Goal: Task Accomplishment & Management: Use online tool/utility

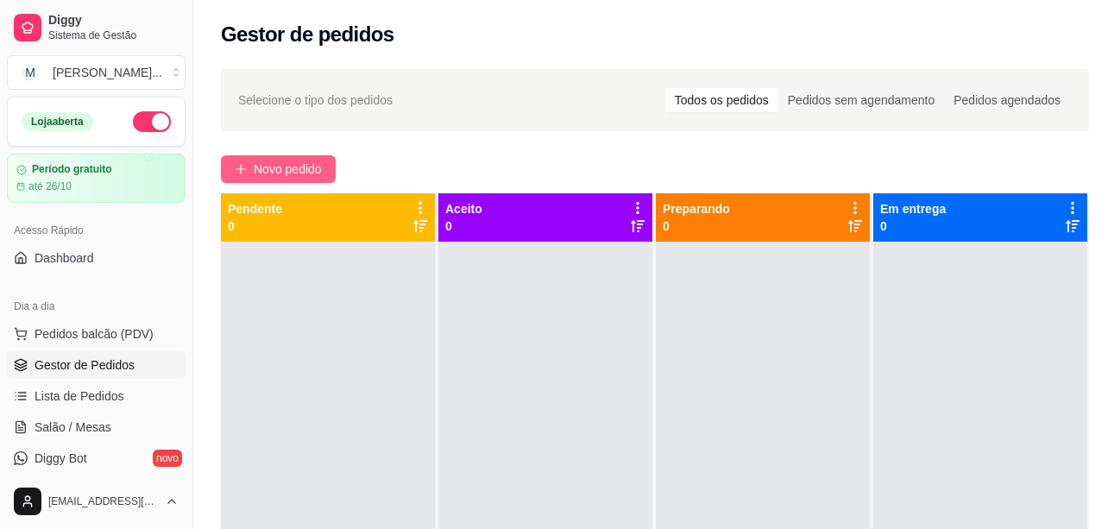
click at [318, 176] on span "Novo pedido" at bounding box center [288, 169] width 68 height 19
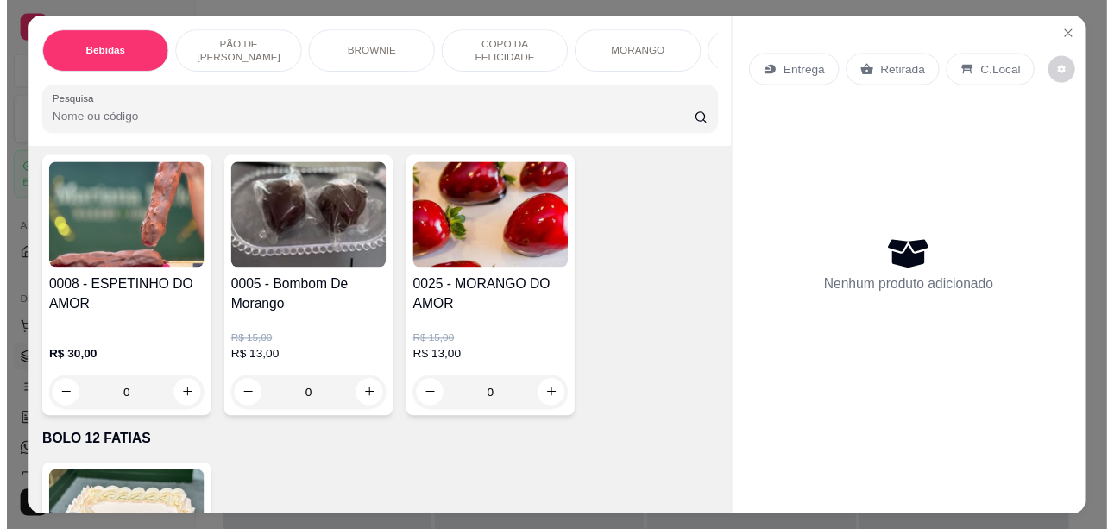
scroll to position [2848, 0]
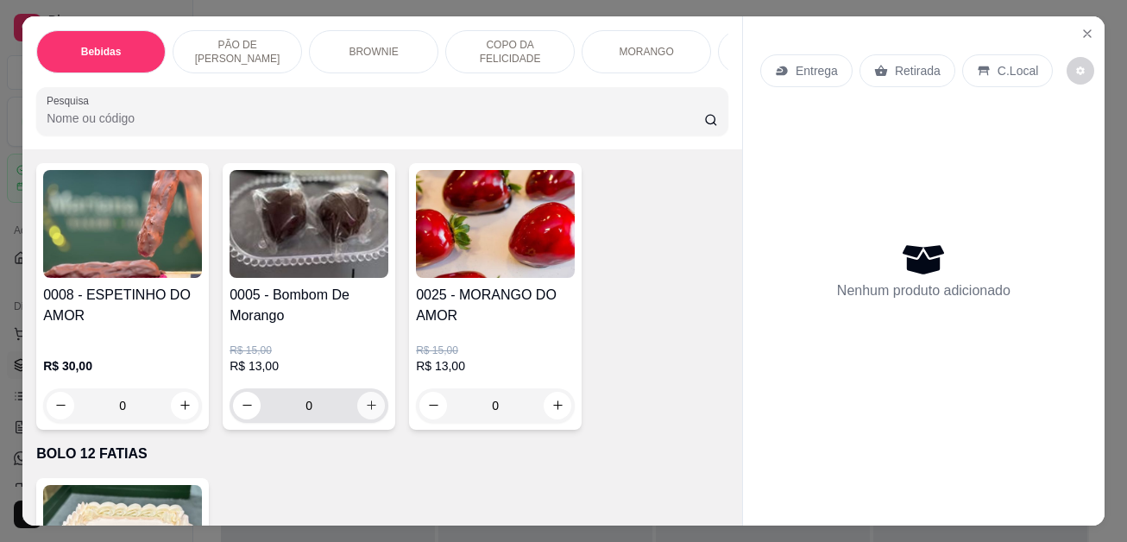
click at [365, 411] on icon "increase-product-quantity" at bounding box center [371, 405] width 13 height 13
type input "1"
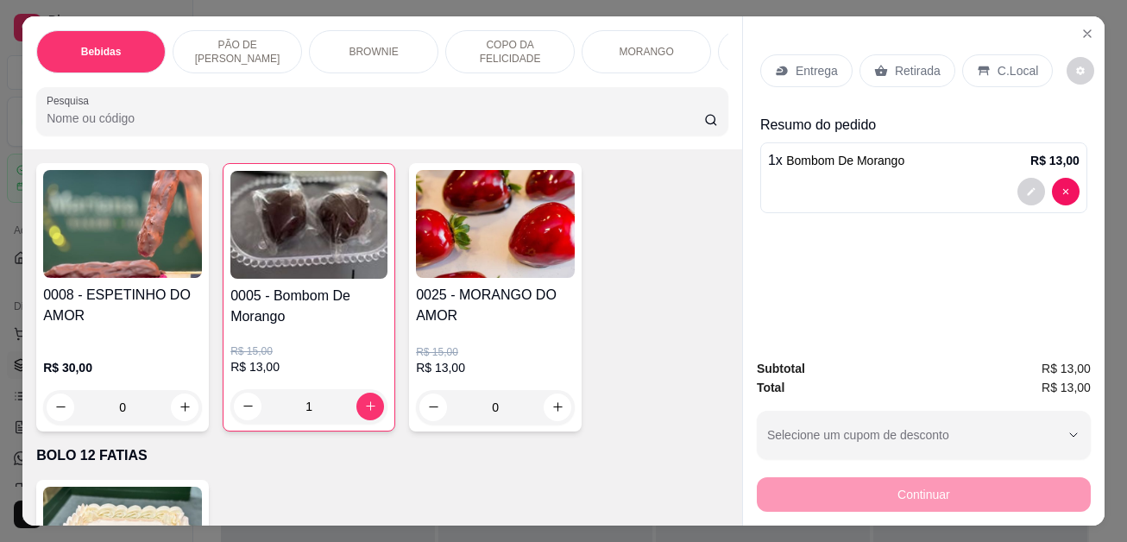
click at [1017, 64] on p "C.Local" at bounding box center [1018, 70] width 41 height 17
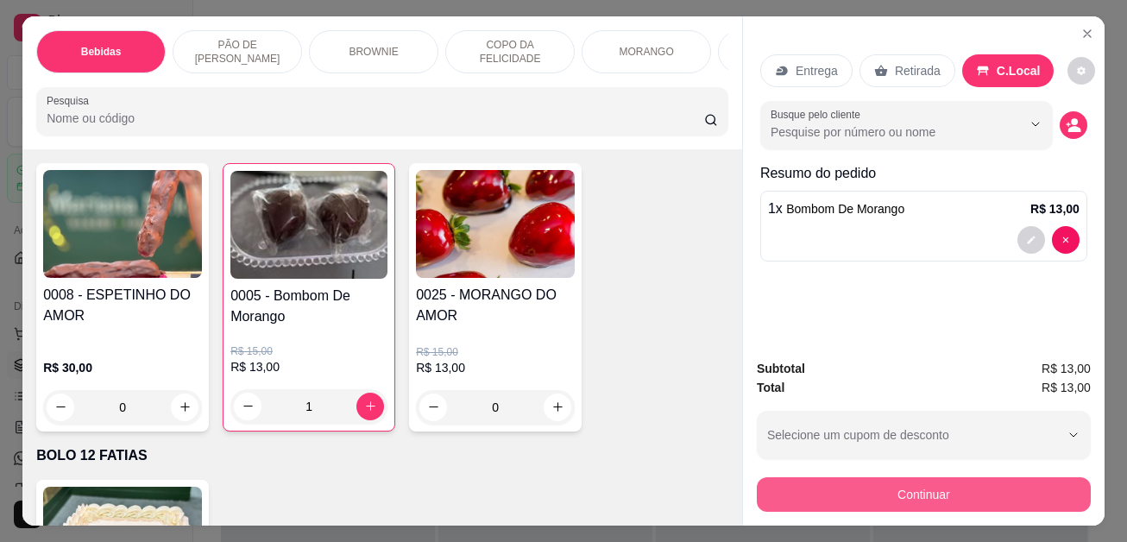
click at [940, 482] on button "Continuar" at bounding box center [924, 494] width 334 height 35
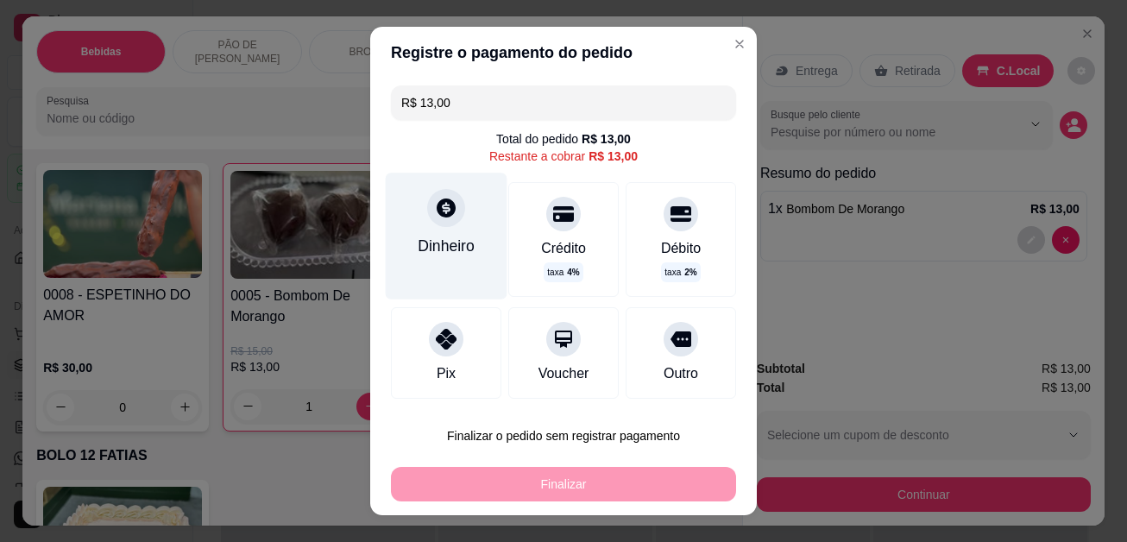
click at [448, 249] on div "Dinheiro" at bounding box center [446, 246] width 57 height 22
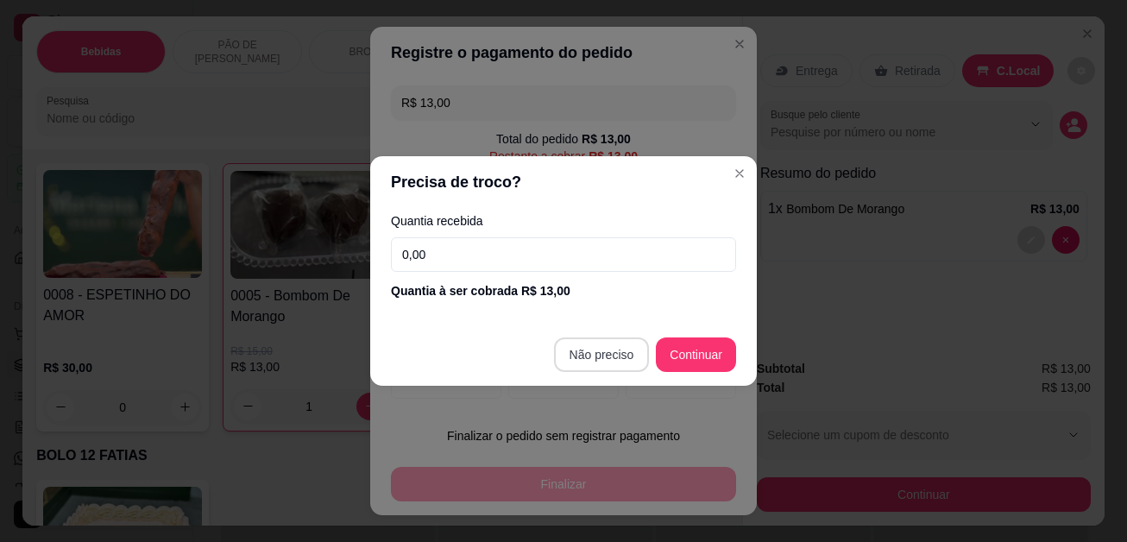
type input "R$ 0,00"
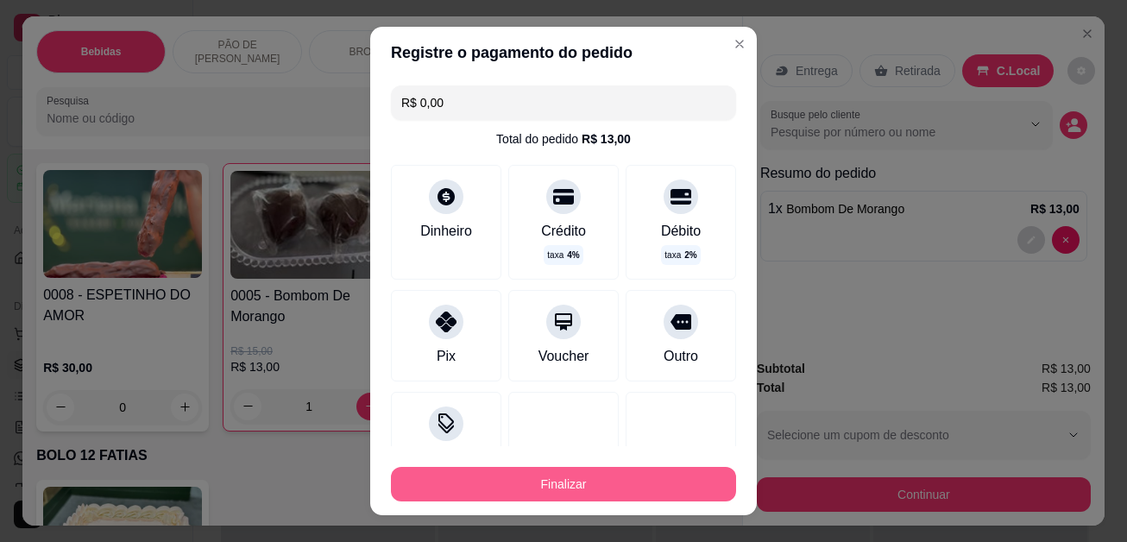
click at [607, 477] on button "Finalizar" at bounding box center [563, 484] width 345 height 35
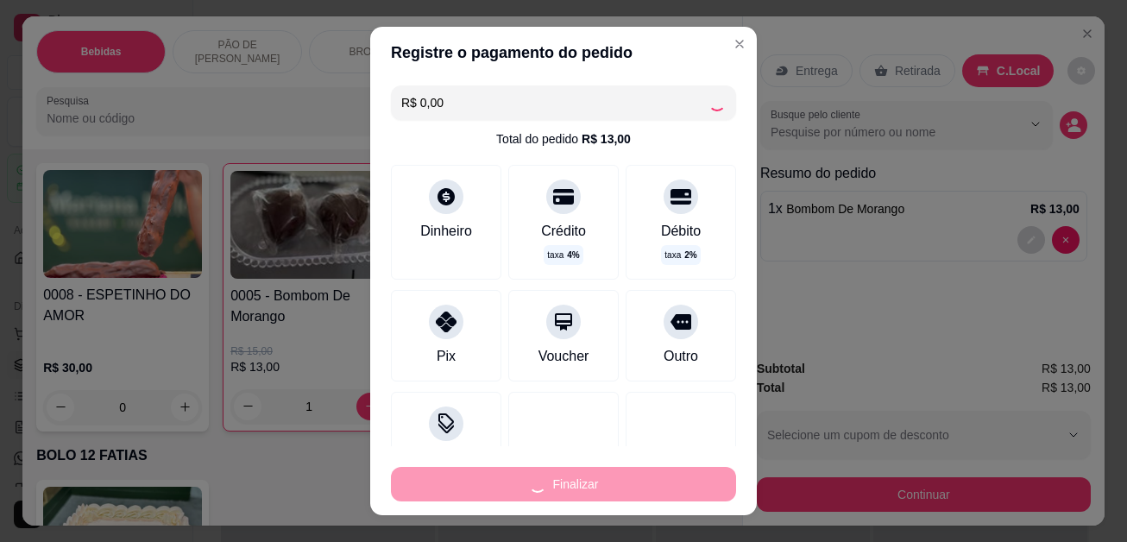
type input "0"
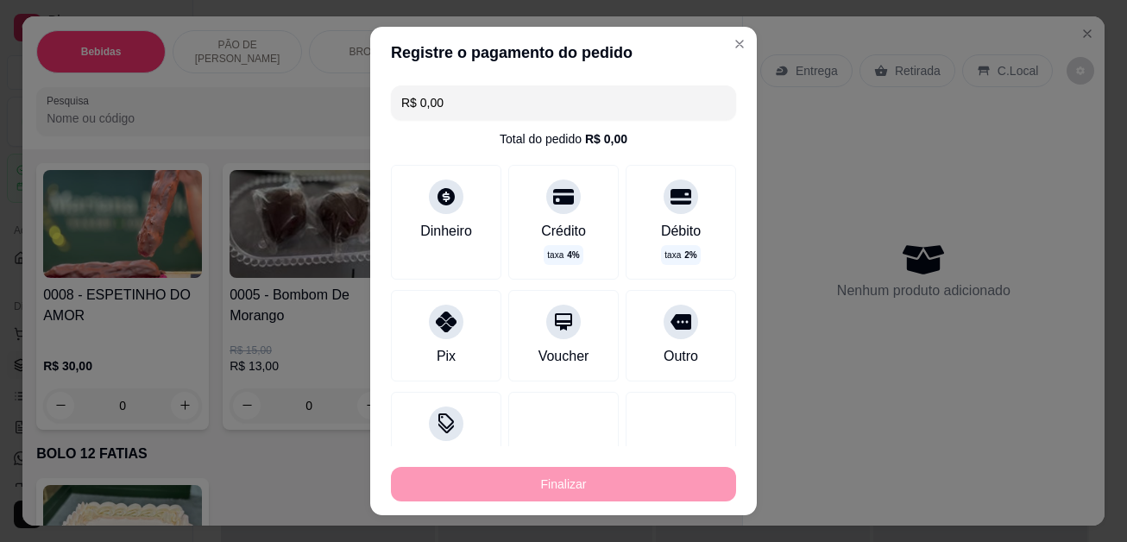
type input "-R$ 13,00"
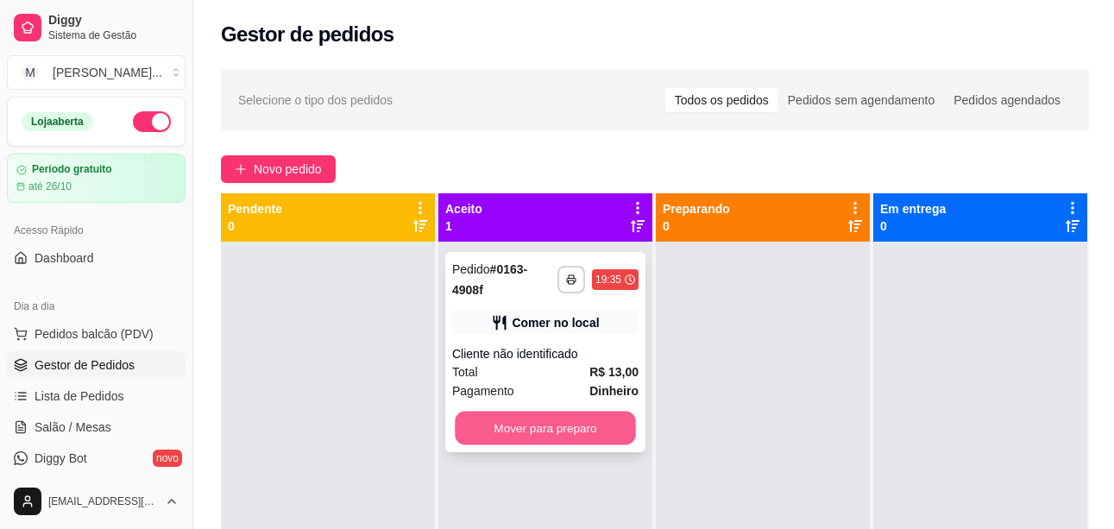
click at [571, 425] on button "Mover para preparo" at bounding box center [545, 429] width 181 height 34
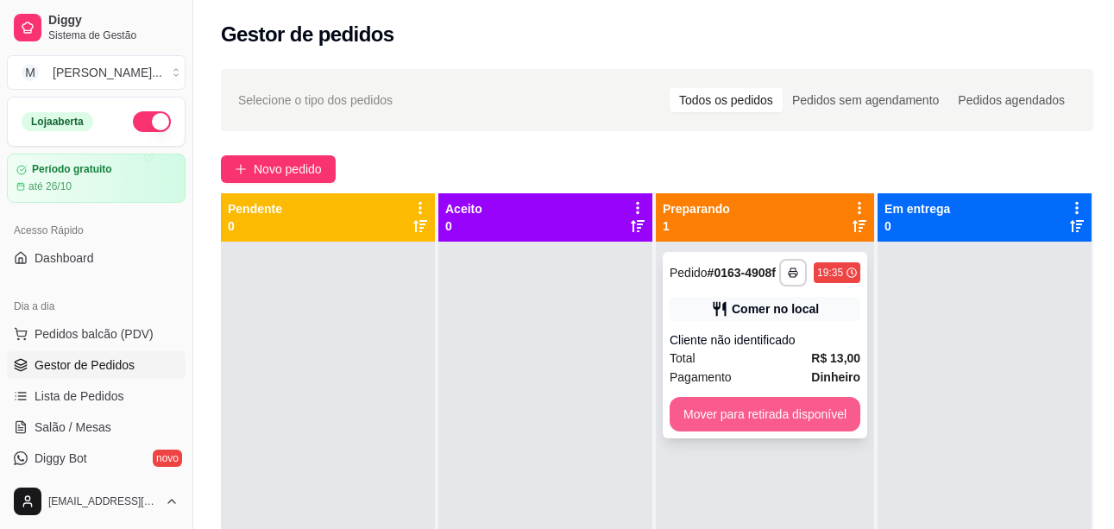
click at [760, 425] on button "Mover para retirada disponível" at bounding box center [765, 414] width 191 height 35
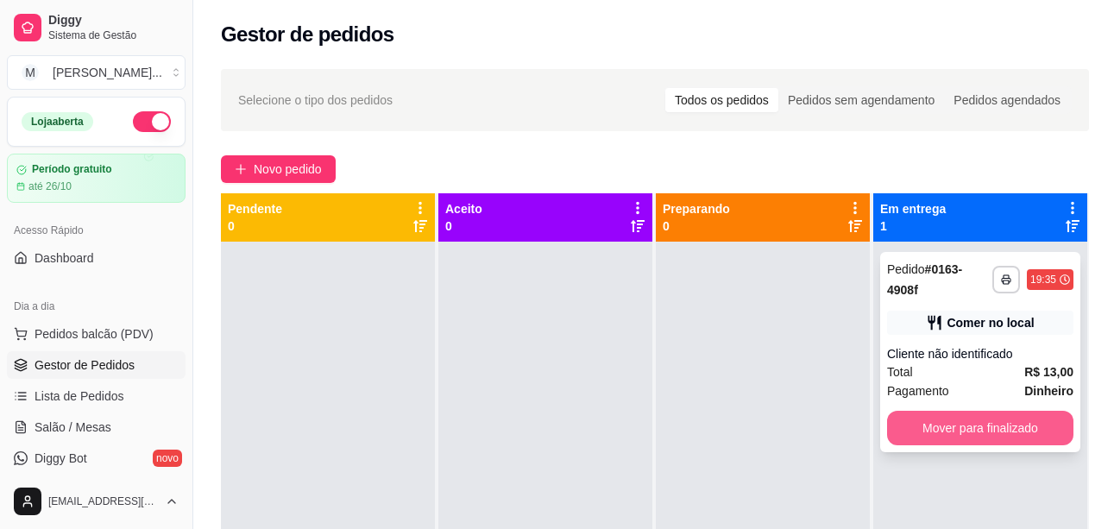
click at [960, 428] on button "Mover para finalizado" at bounding box center [980, 428] width 186 height 35
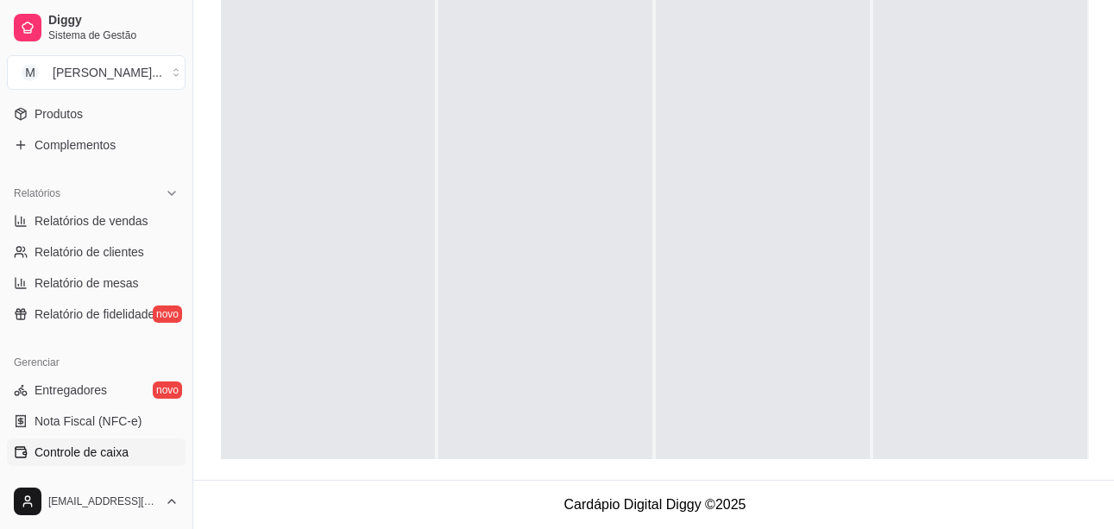
scroll to position [441, 0]
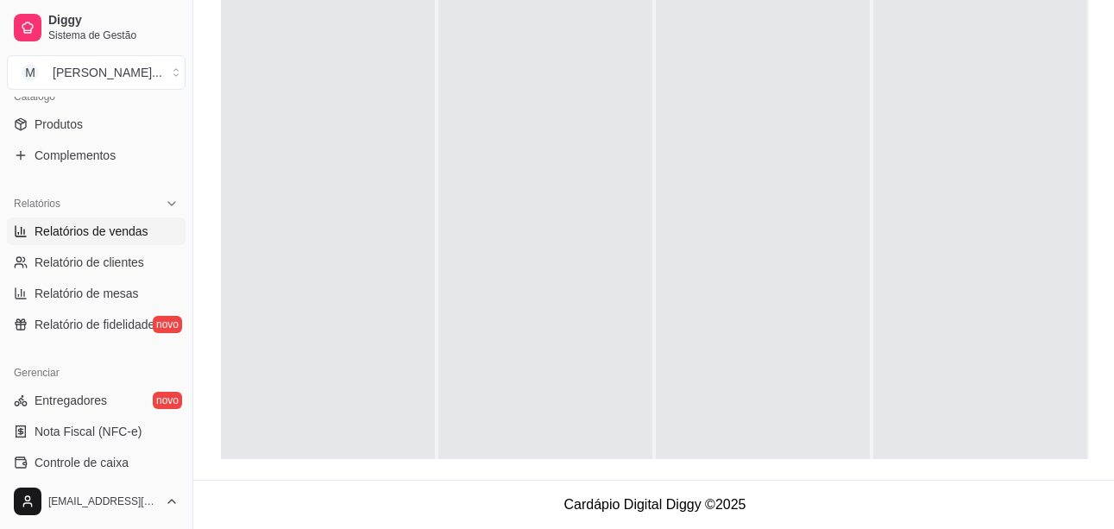
click at [116, 228] on span "Relatórios de vendas" at bounding box center [92, 231] width 114 height 17
select select "ALL"
select select "0"
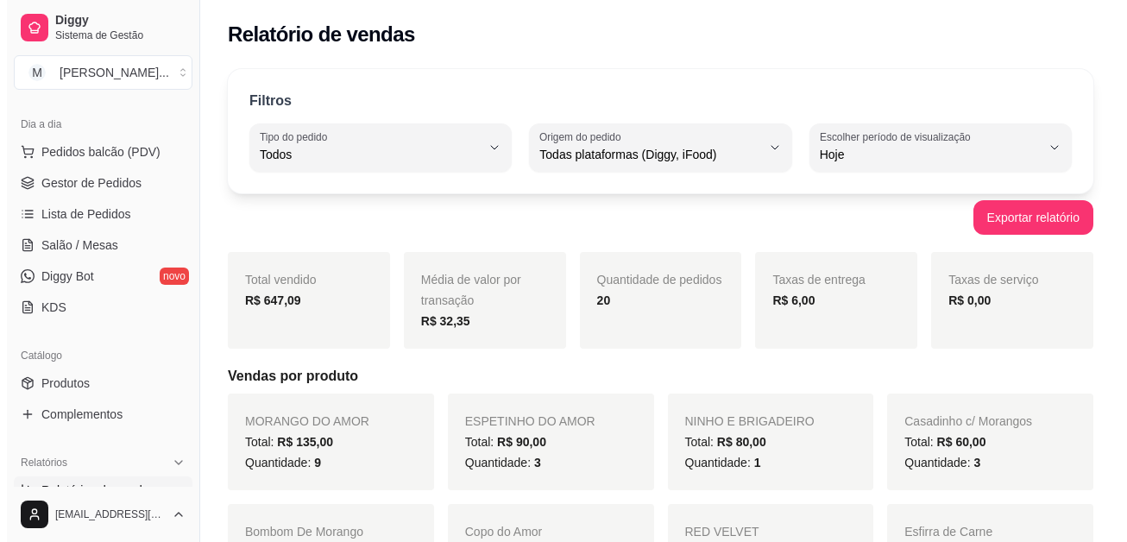
scroll to position [96, 0]
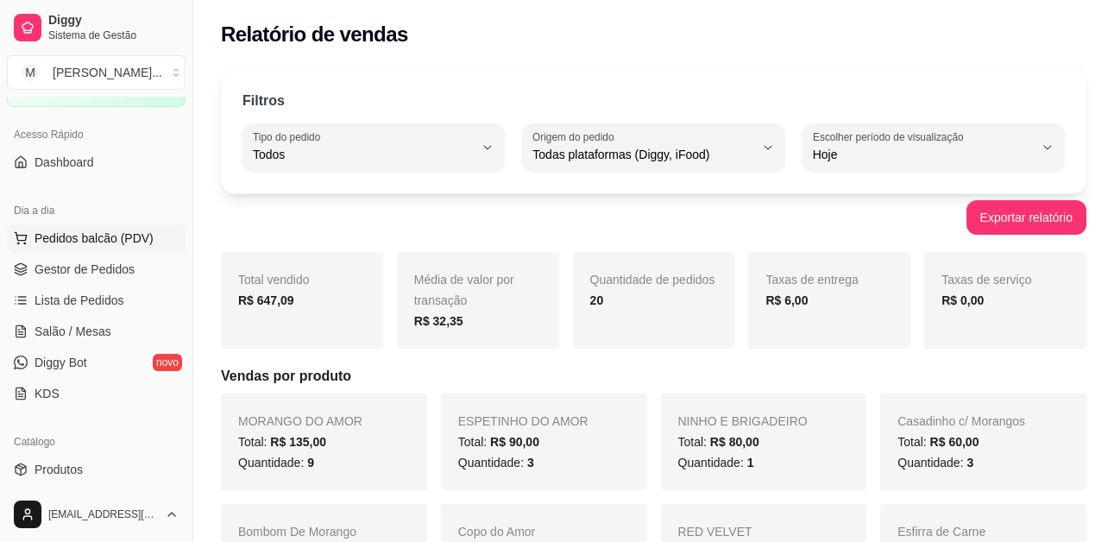
click at [76, 249] on button "Pedidos balcão (PDV)" at bounding box center [96, 238] width 179 height 28
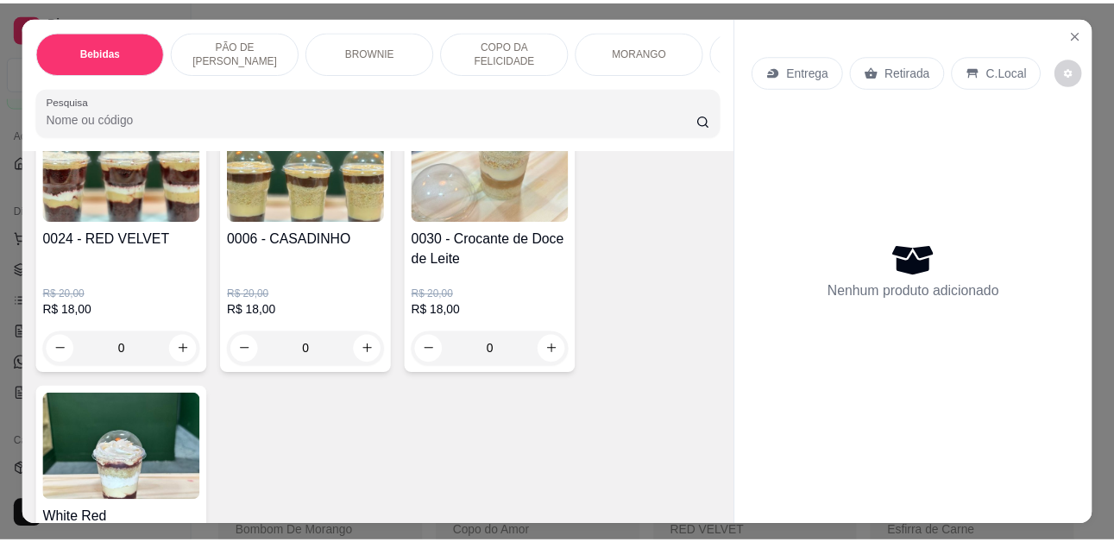
scroll to position [2848, 0]
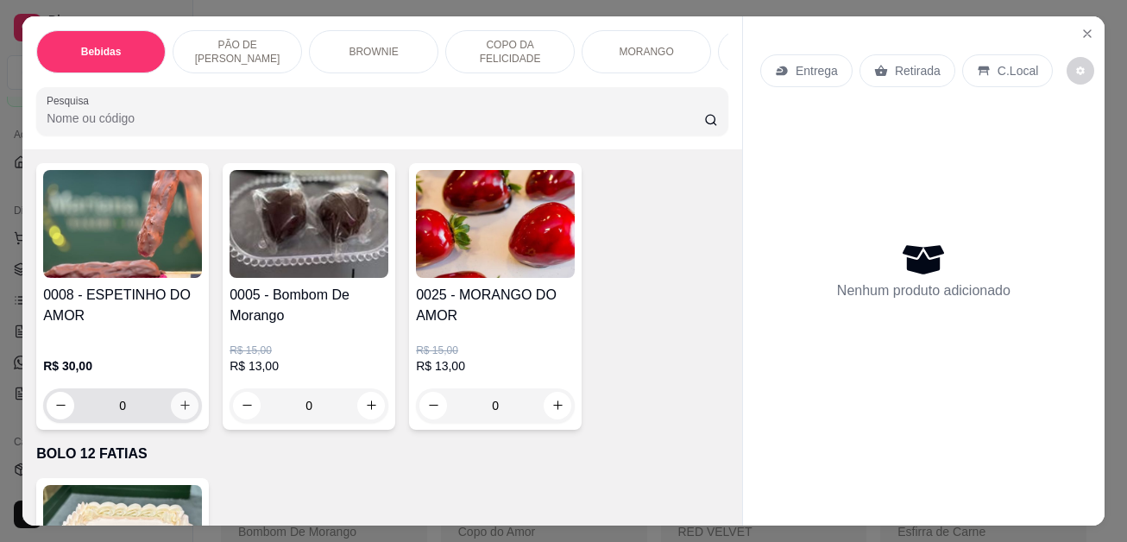
click at [179, 412] on icon "increase-product-quantity" at bounding box center [185, 405] width 13 height 13
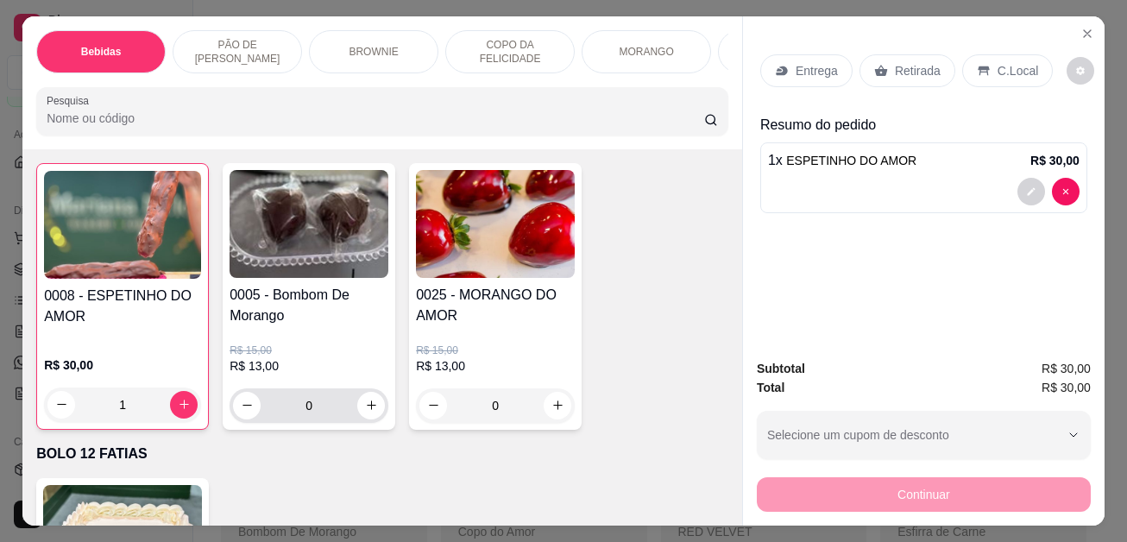
type input "1"
click at [1009, 63] on p "C.Local" at bounding box center [1018, 70] width 41 height 17
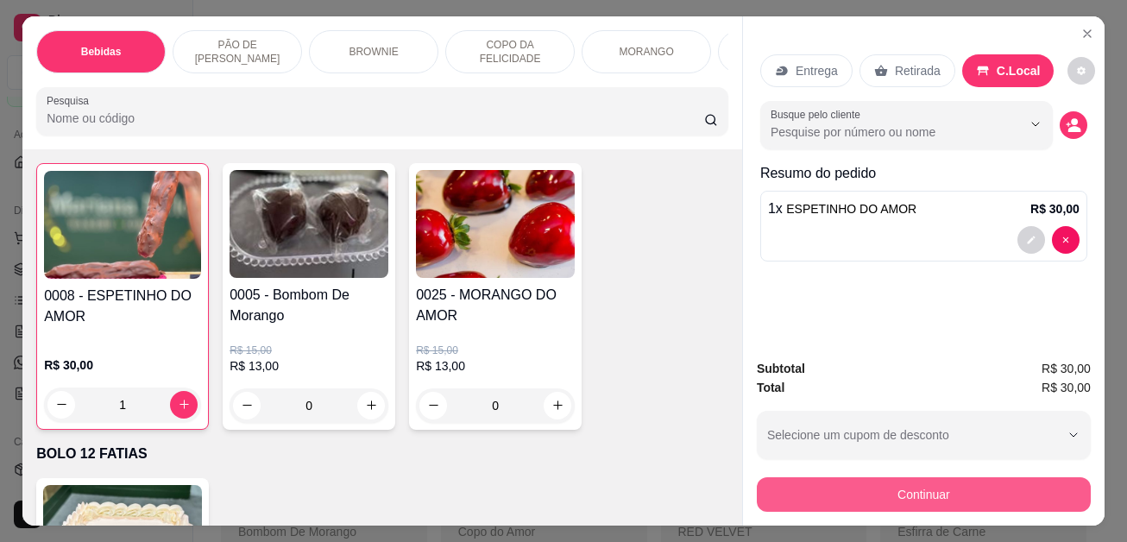
click at [900, 482] on button "Continuar" at bounding box center [924, 494] width 334 height 35
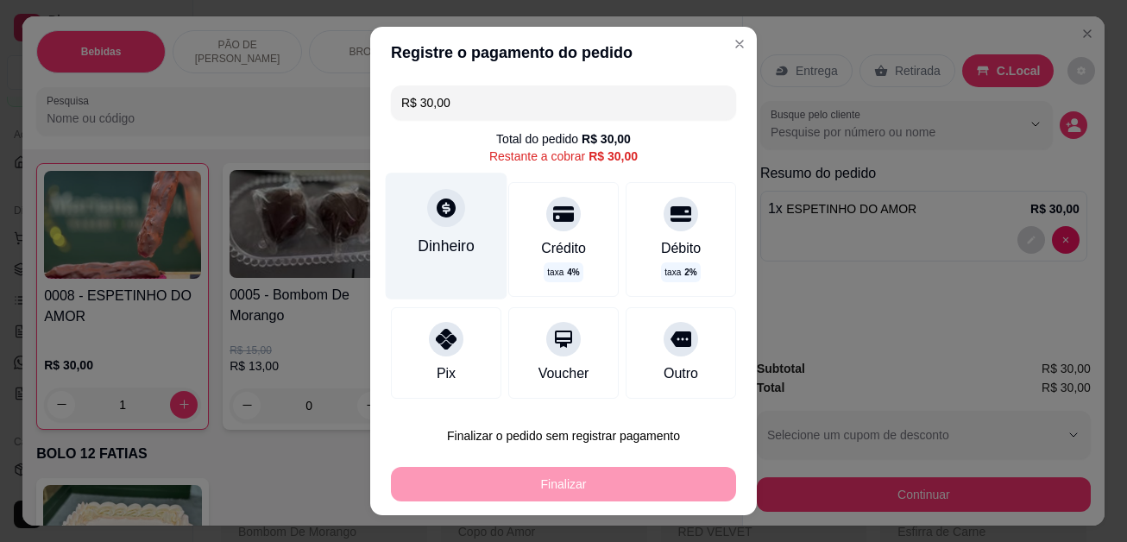
click at [449, 223] on div "Dinheiro" at bounding box center [447, 236] width 122 height 126
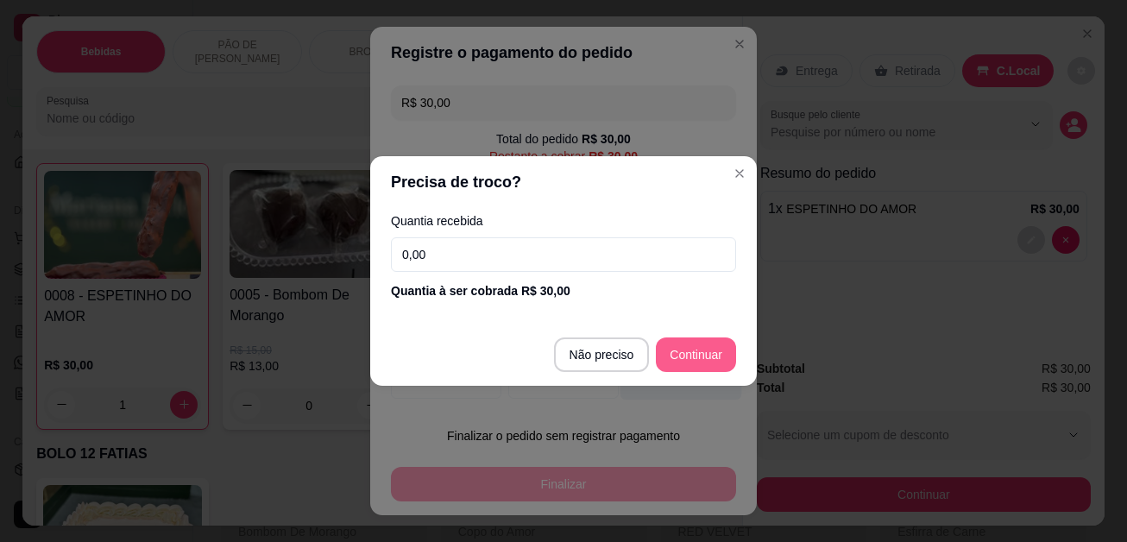
type input "R$ 0,00"
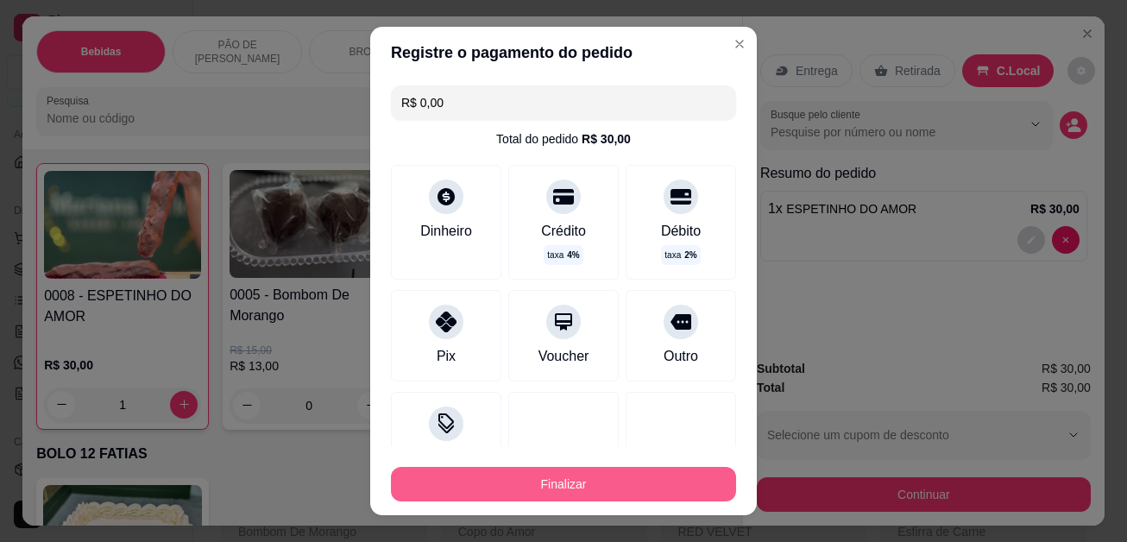
click at [664, 488] on button "Finalizar" at bounding box center [563, 484] width 345 height 35
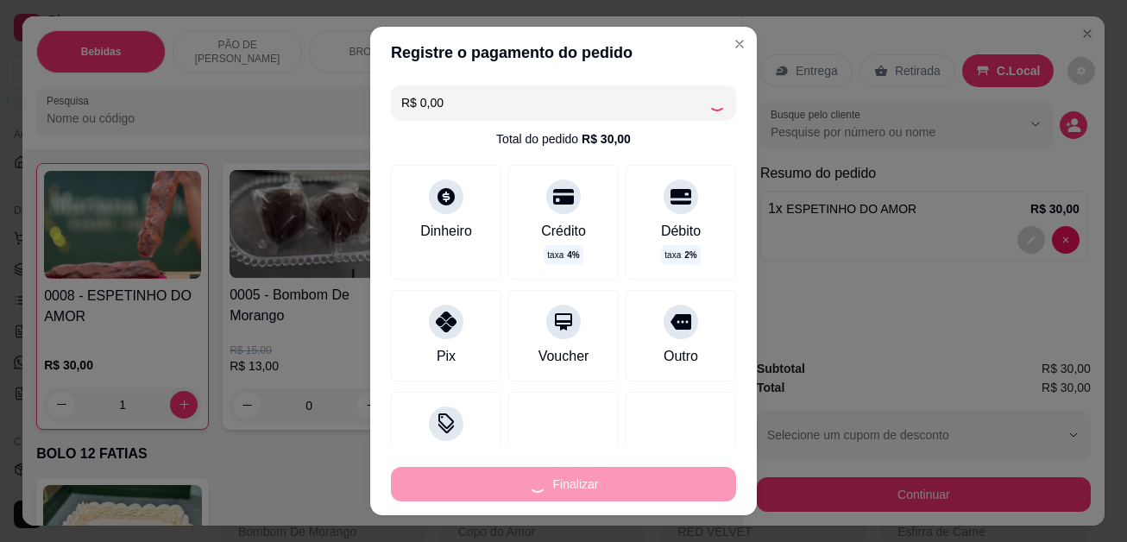
type input "0"
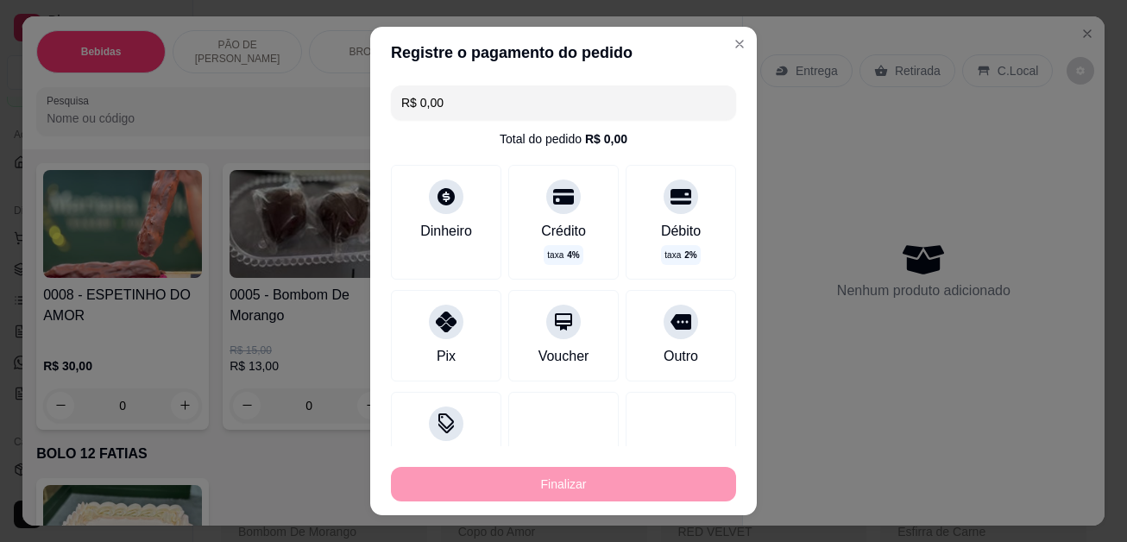
type input "-R$ 30,00"
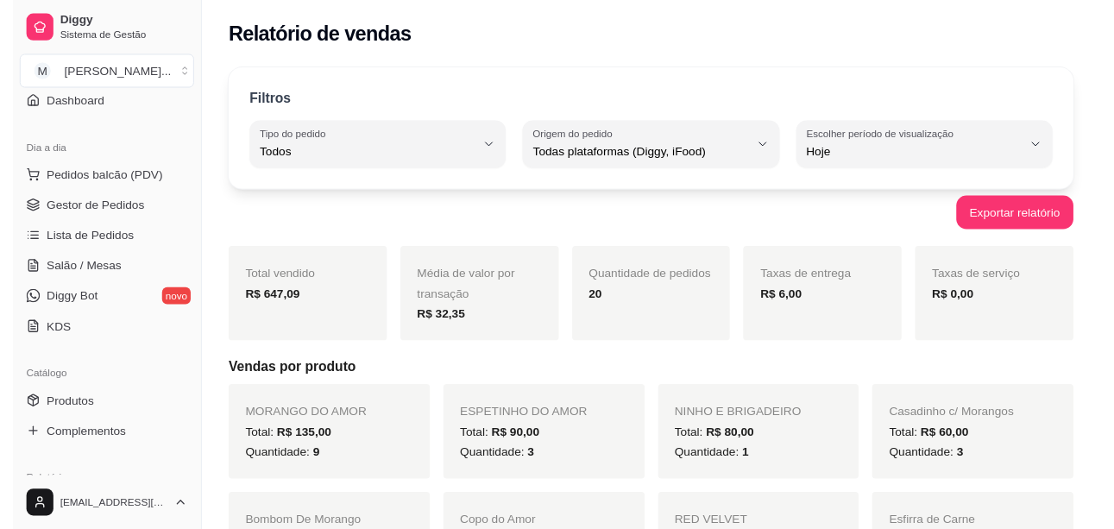
scroll to position [182, 0]
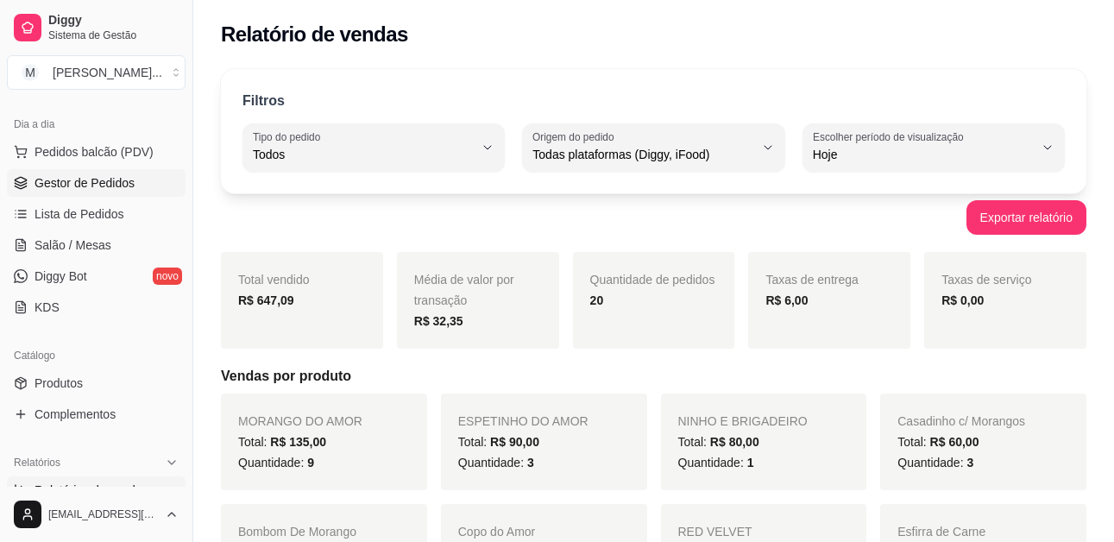
click at [130, 180] on span "Gestor de Pedidos" at bounding box center [85, 182] width 100 height 17
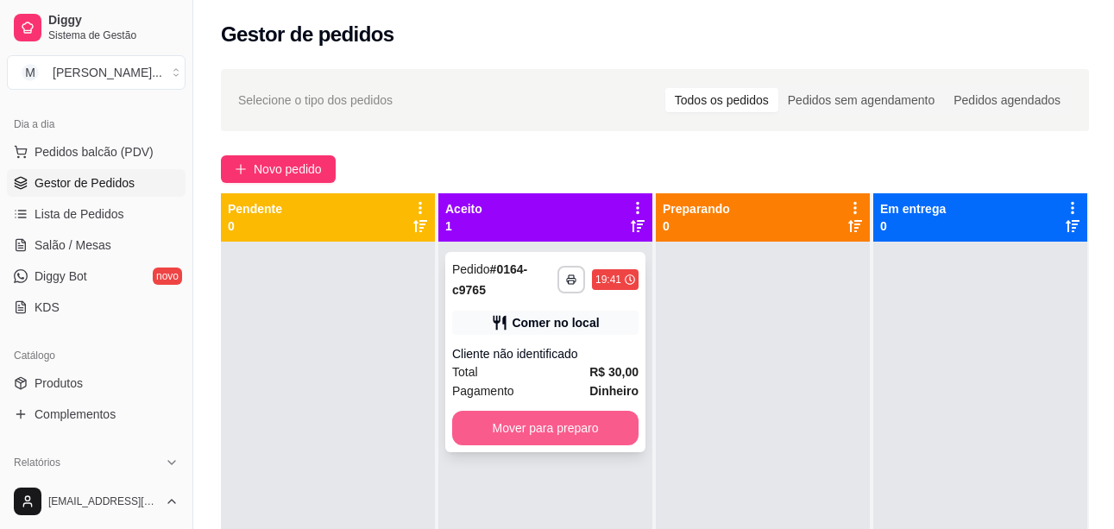
click at [500, 414] on button "Mover para preparo" at bounding box center [545, 428] width 186 height 35
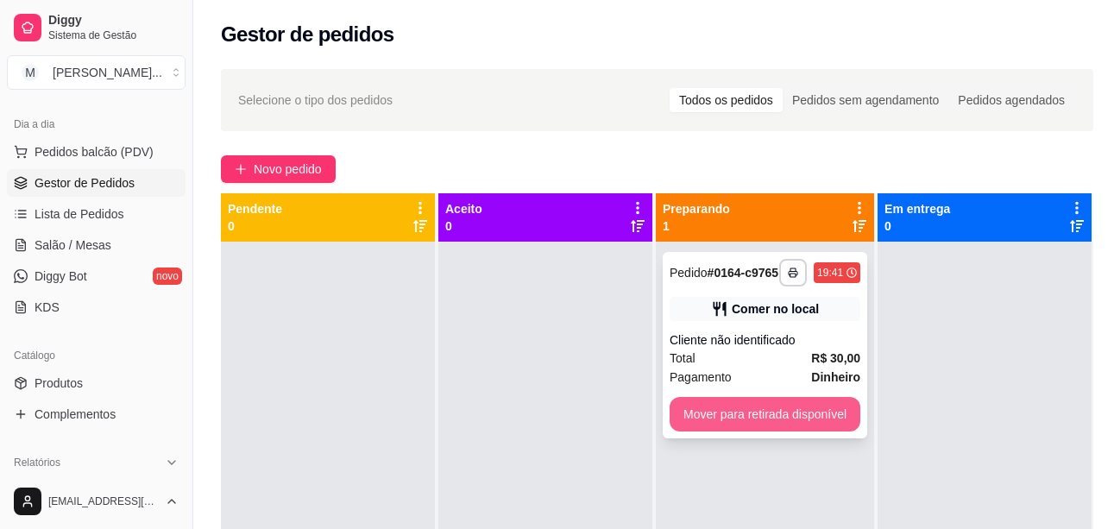
click at [771, 400] on button "Mover para retirada disponível" at bounding box center [765, 414] width 191 height 35
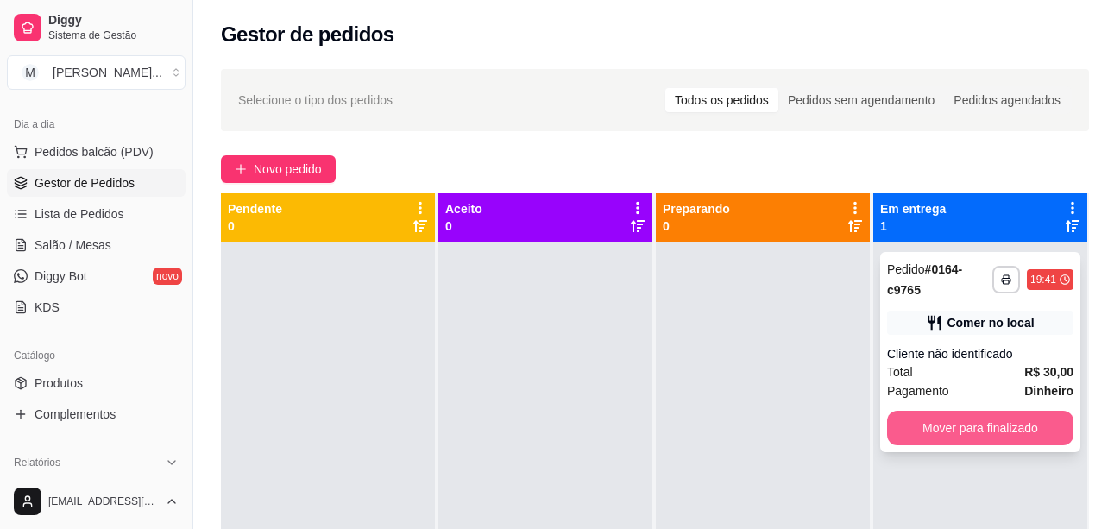
click at [950, 435] on button "Mover para finalizado" at bounding box center [980, 428] width 186 height 35
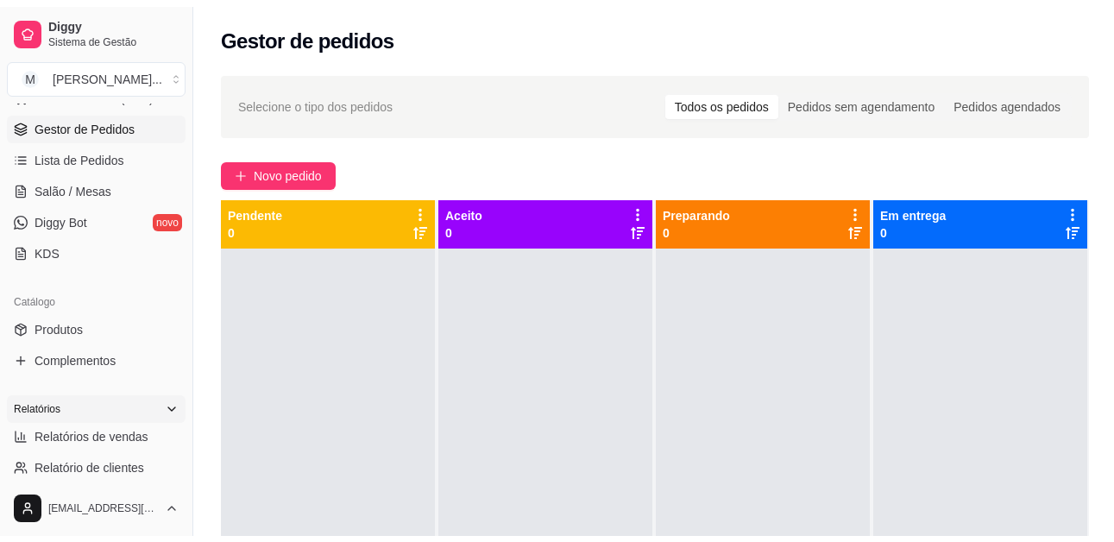
scroll to position [268, 0]
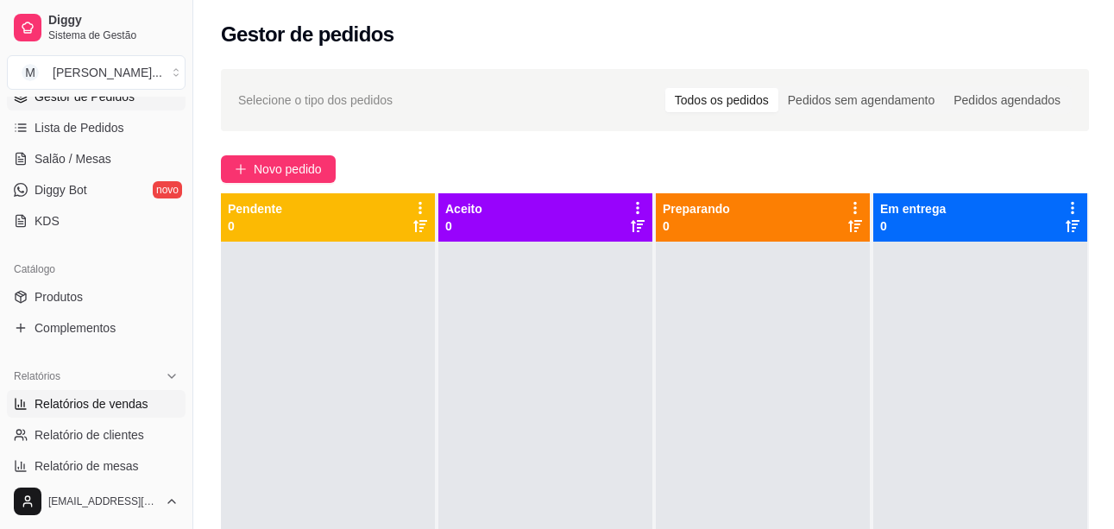
click at [68, 413] on link "Relatórios de vendas" at bounding box center [96, 404] width 179 height 28
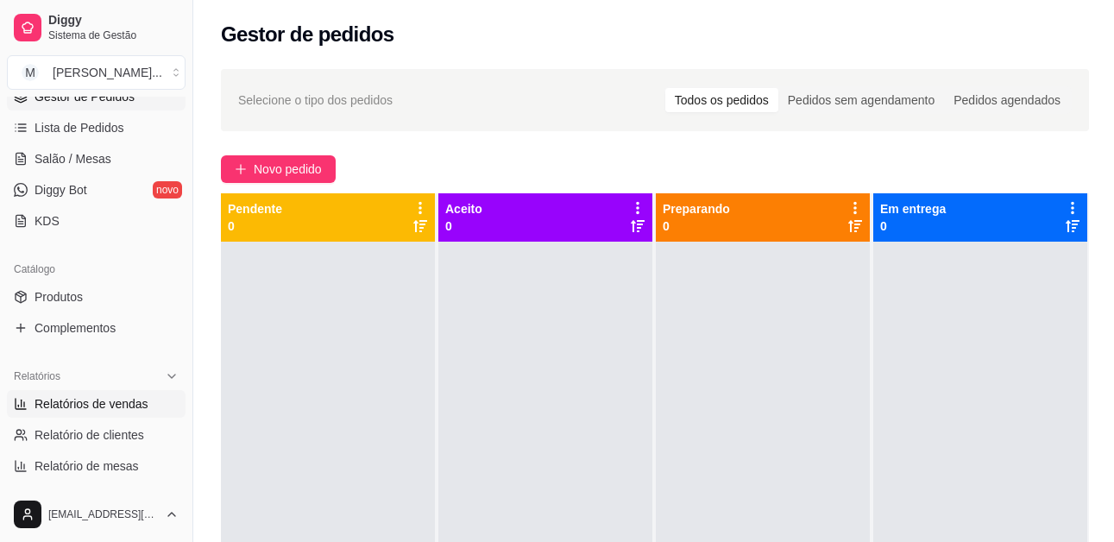
select select "ALL"
select select "0"
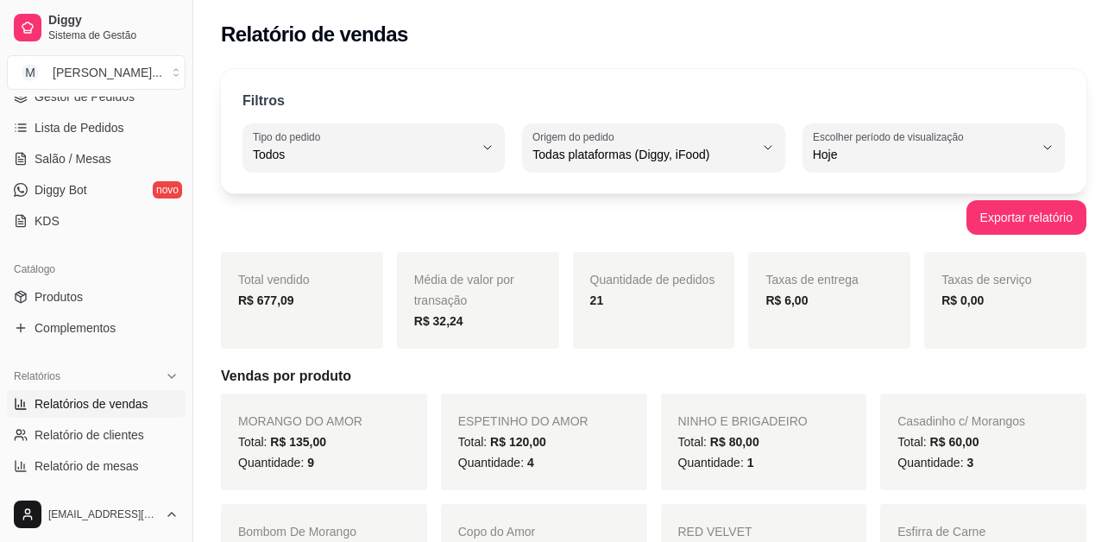
scroll to position [96, 0]
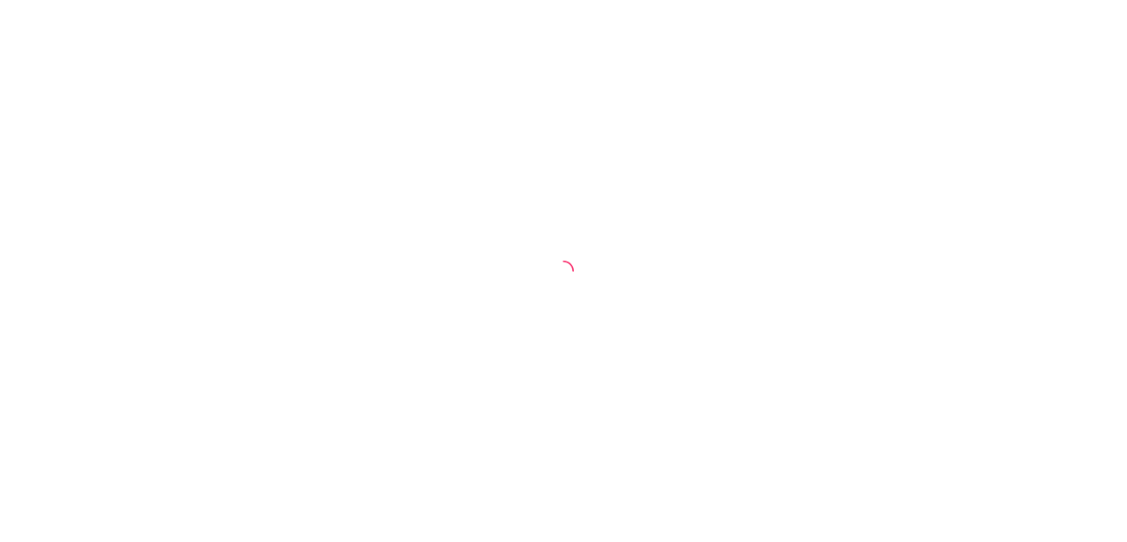
select select "ALL"
select select "0"
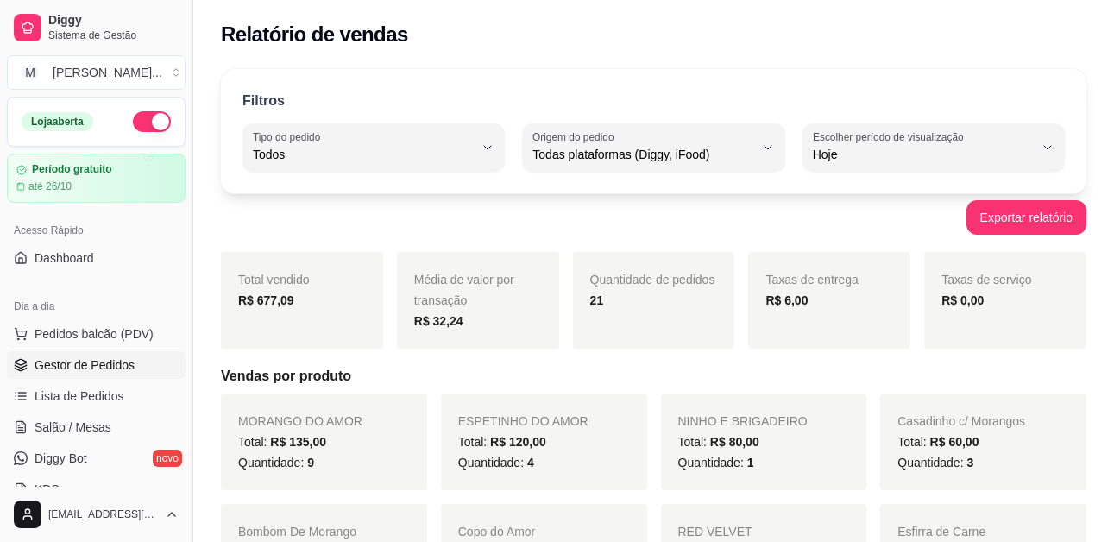
click at [102, 360] on span "Gestor de Pedidos" at bounding box center [85, 364] width 100 height 17
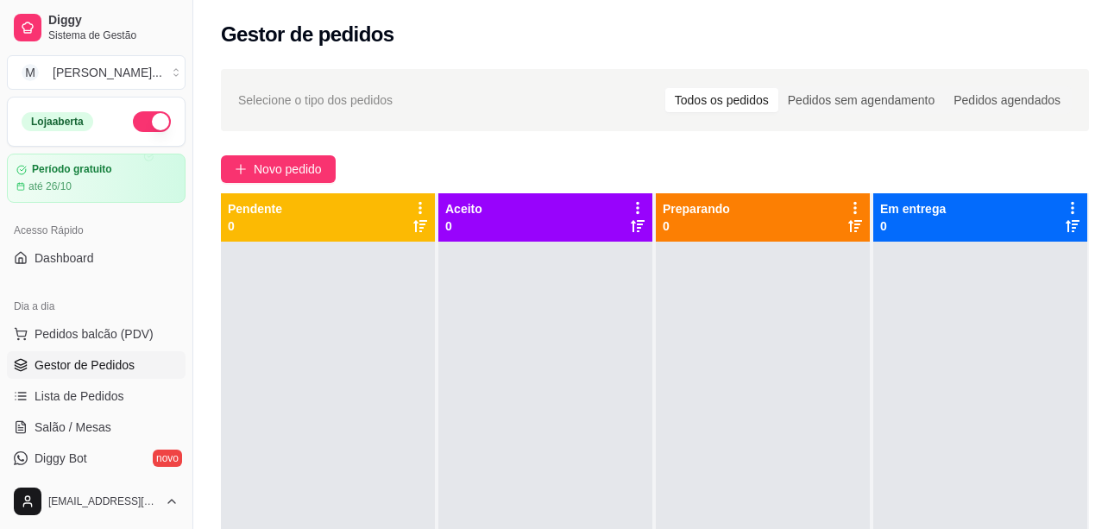
click at [7, 351] on link "Gestor de Pedidos" at bounding box center [96, 365] width 179 height 28
click at [273, 196] on div "Pendente 0" at bounding box center [328, 217] width 214 height 48
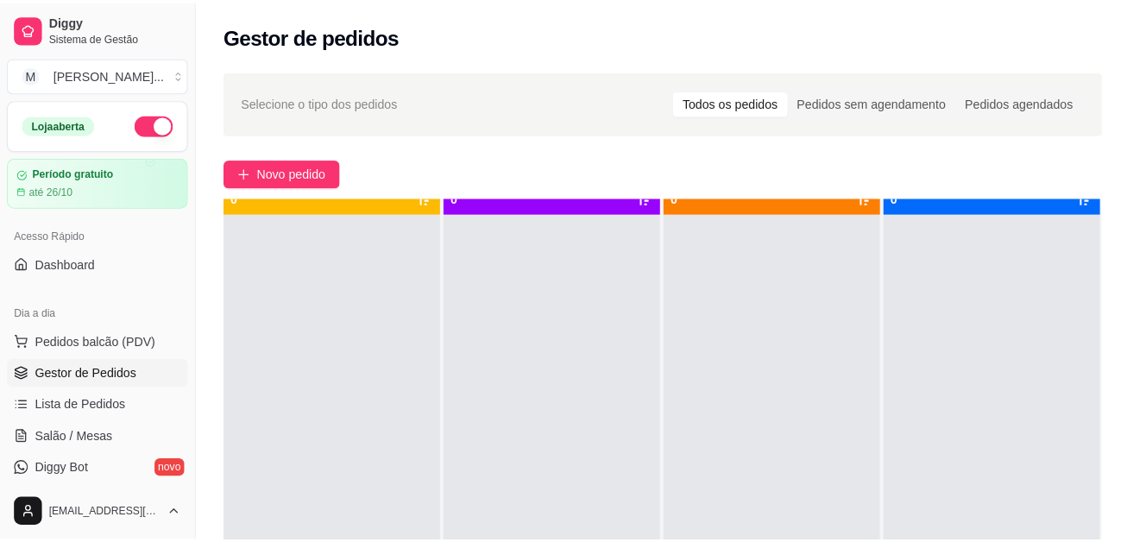
scroll to position [61, 0]
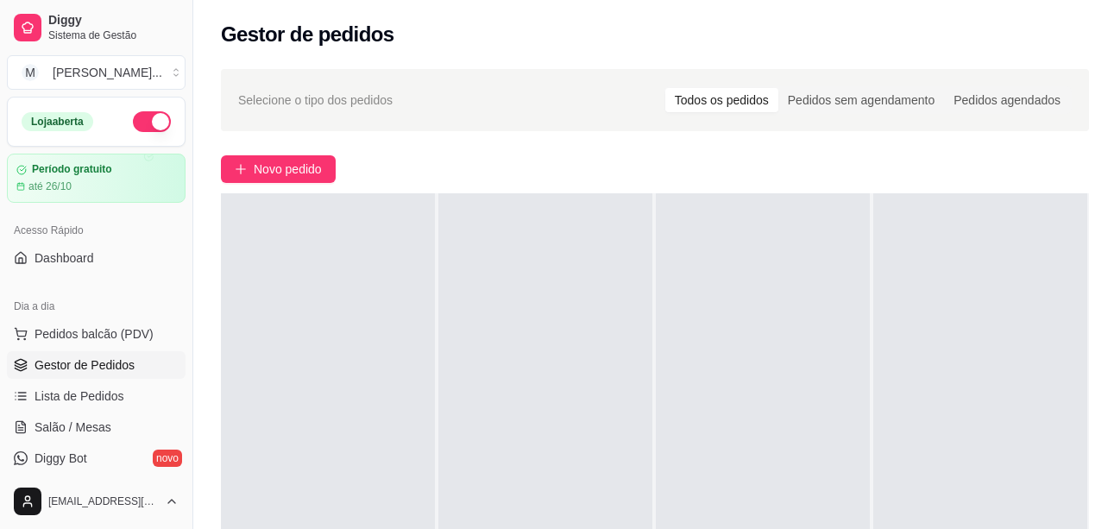
click at [349, 114] on div "Selecione o tipo dos pedidos Todos os pedidos Pedidos sem agendamento Pedidos a…" at bounding box center [655, 100] width 868 height 62
click at [109, 394] on span "Lista de Pedidos" at bounding box center [80, 395] width 90 height 17
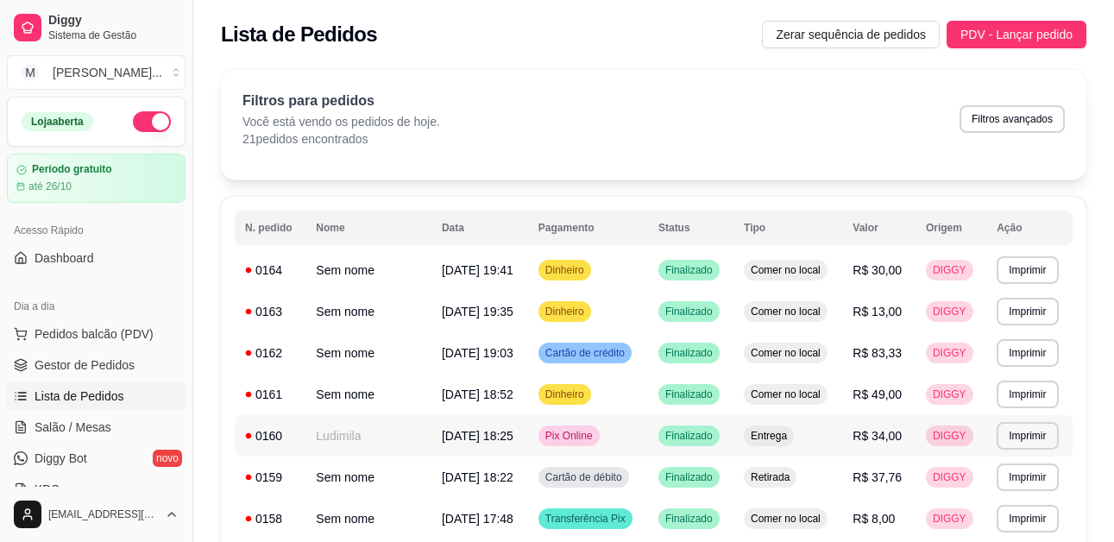
click at [919, 442] on td "DIGGY" at bounding box center [951, 435] width 71 height 41
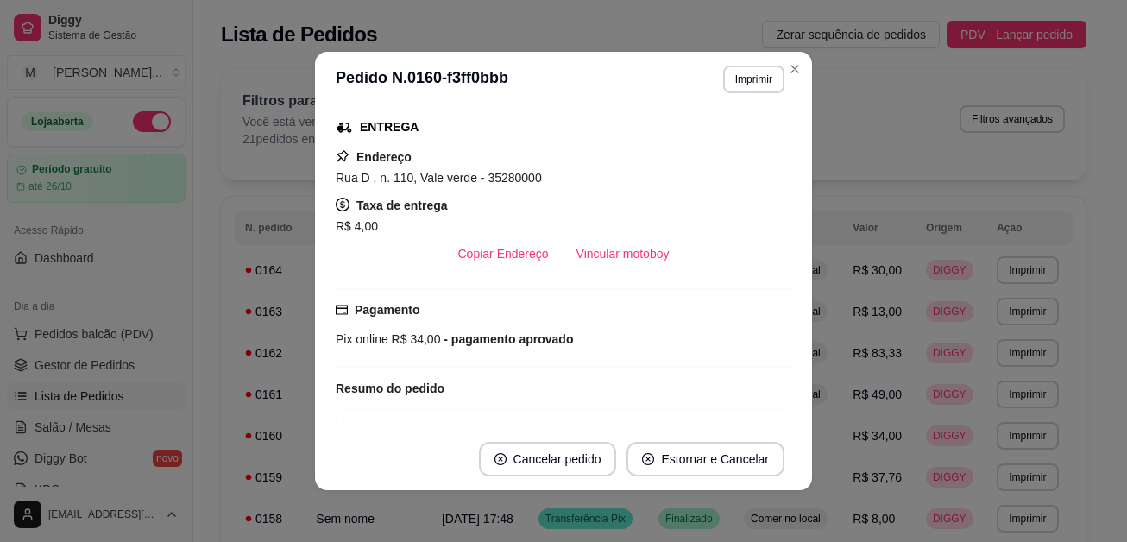
scroll to position [259, 0]
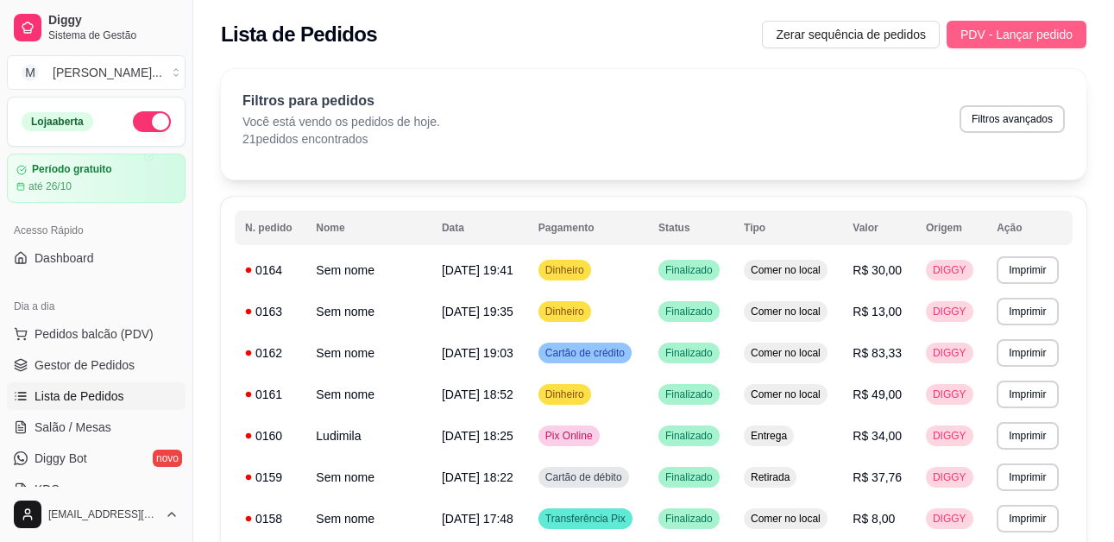
click at [993, 37] on span "PDV - Lançar pedido" at bounding box center [1016, 34] width 112 height 19
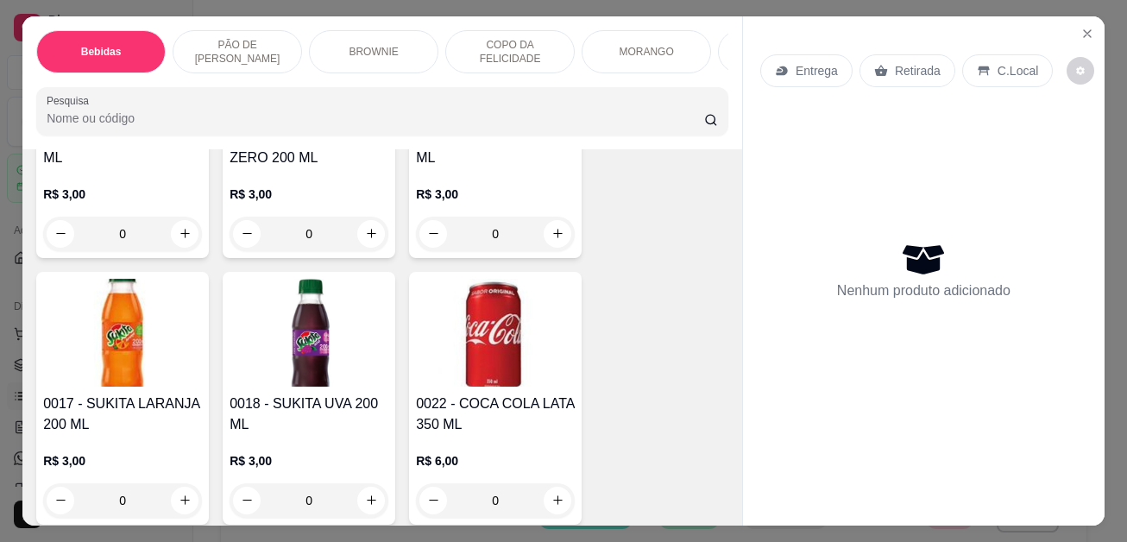
scroll to position [259, 0]
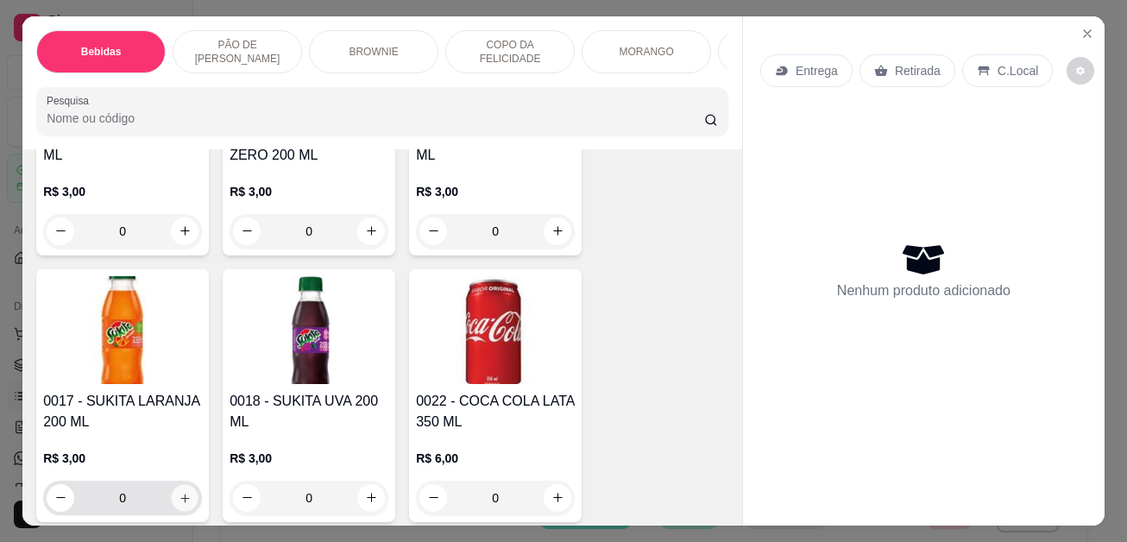
click at [180, 505] on icon "increase-product-quantity" at bounding box center [185, 498] width 13 height 13
type input "1"
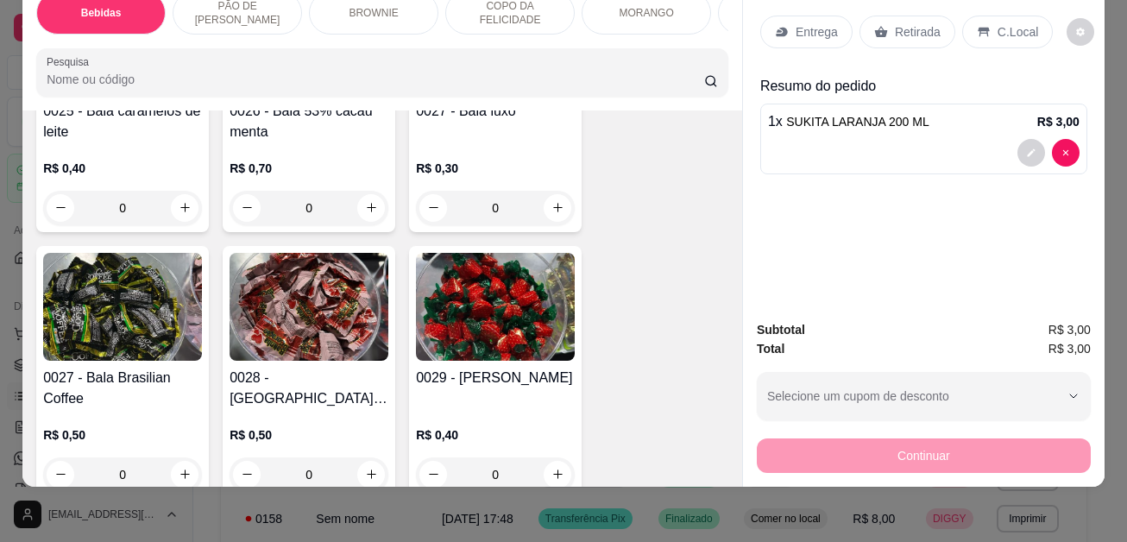
scroll to position [5178, 0]
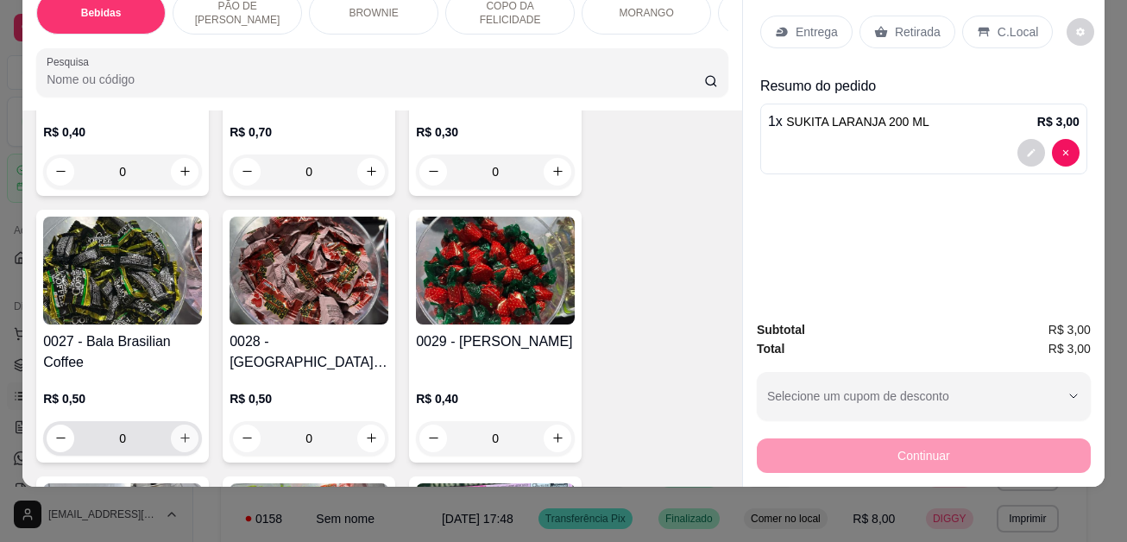
click at [179, 443] on icon "increase-product-quantity" at bounding box center [185, 437] width 13 height 13
type input "1"
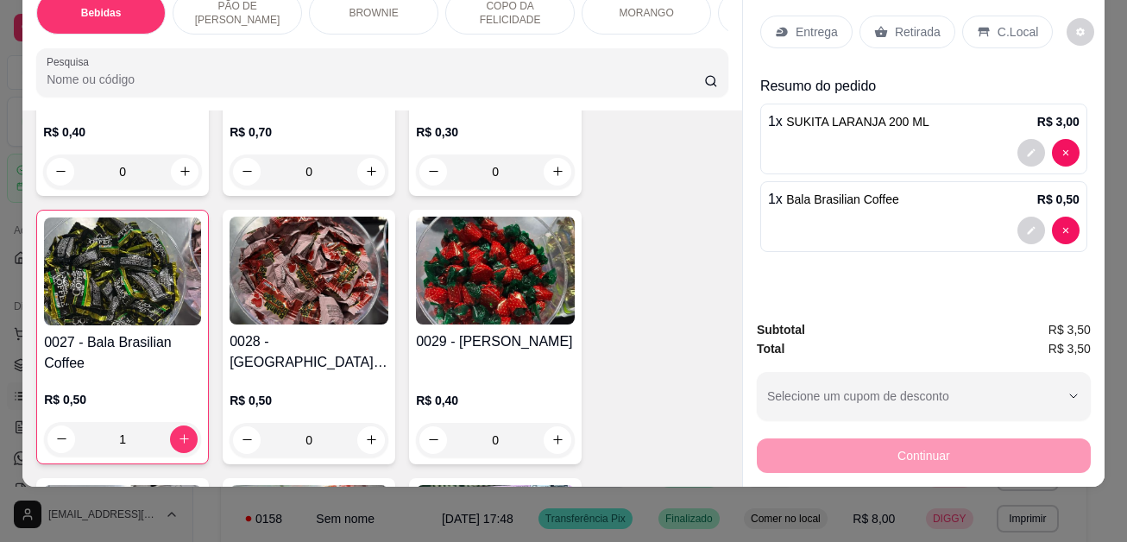
click at [979, 25] on icon at bounding box center [984, 32] width 14 height 14
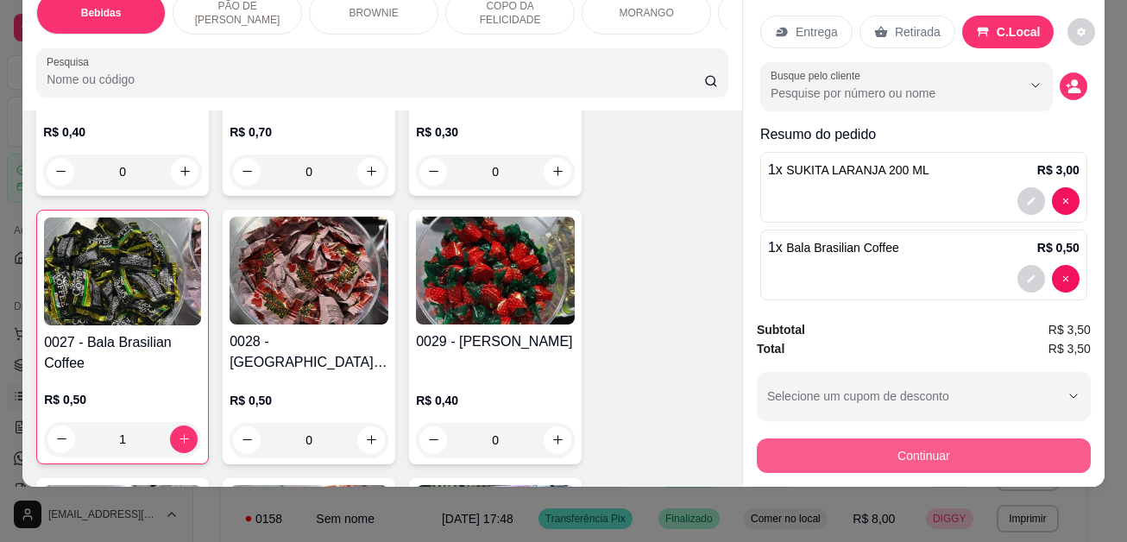
click at [1017, 438] on button "Continuar" at bounding box center [924, 455] width 334 height 35
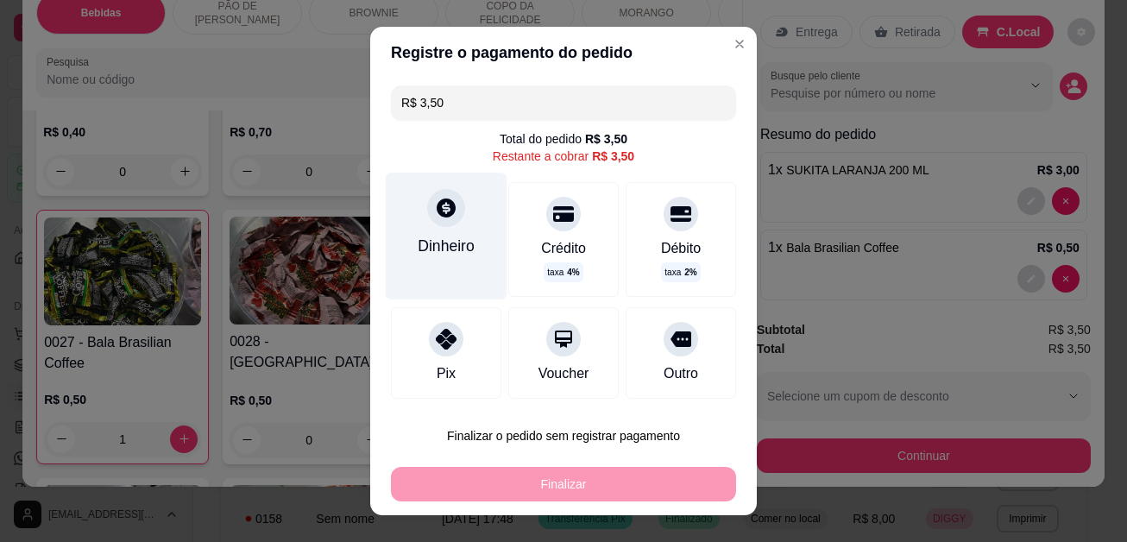
click at [407, 206] on div "Dinheiro" at bounding box center [447, 236] width 122 height 126
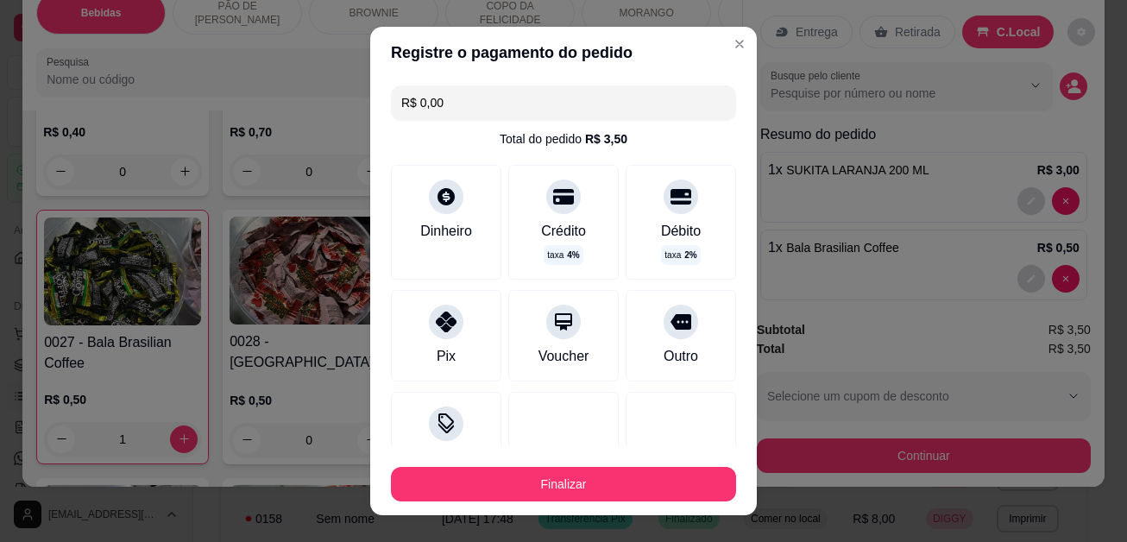
type input "R$ 0,00"
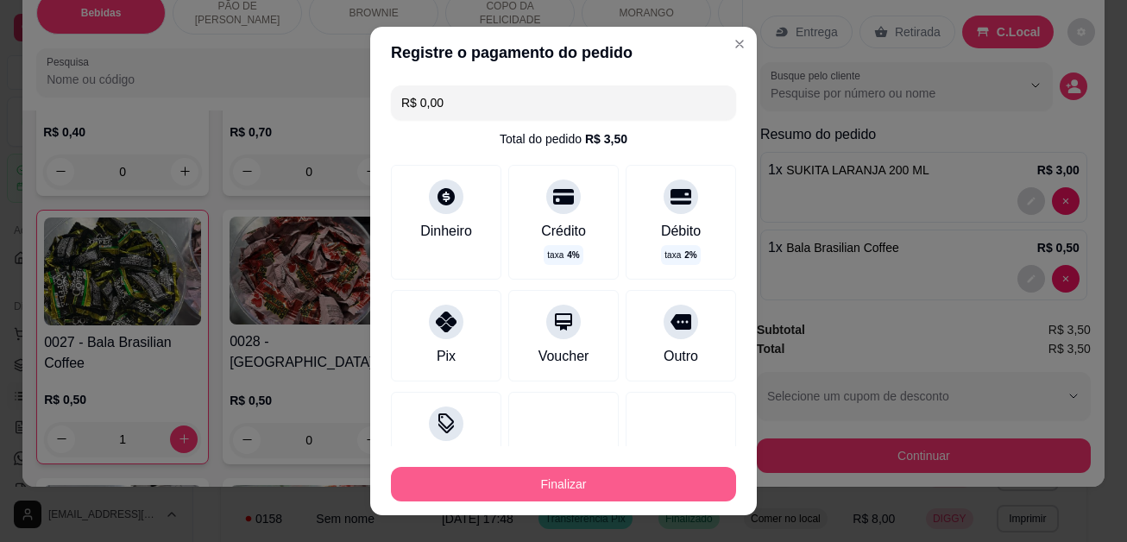
click at [610, 487] on button "Finalizar" at bounding box center [563, 484] width 345 height 35
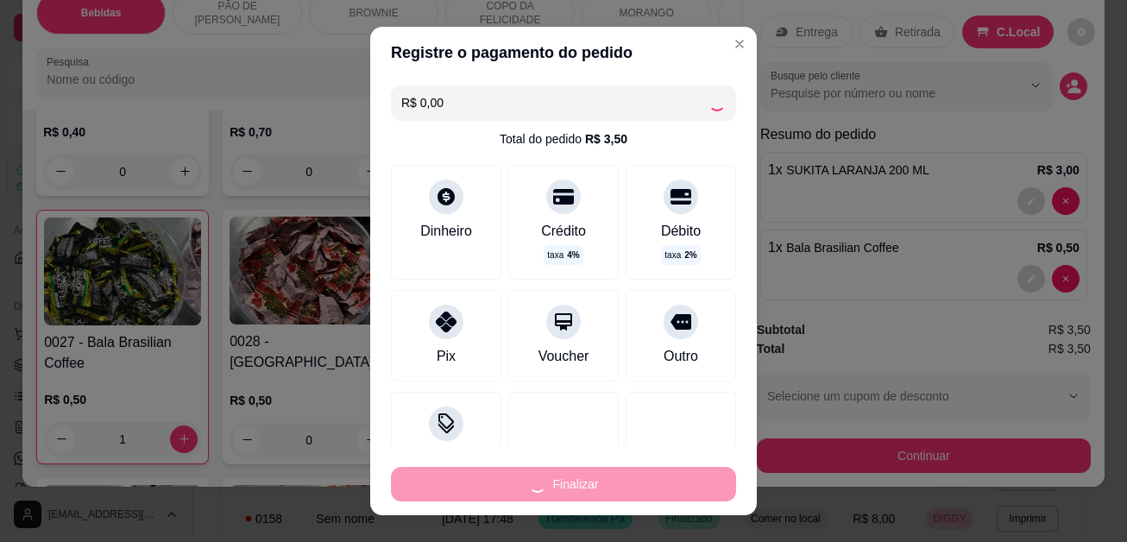
type input "0"
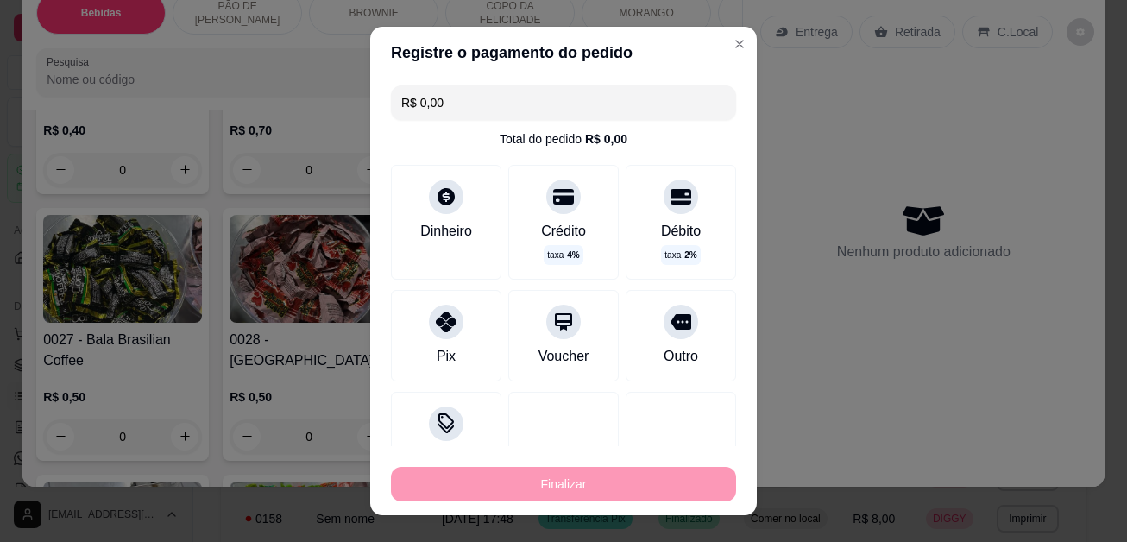
type input "-R$ 3,50"
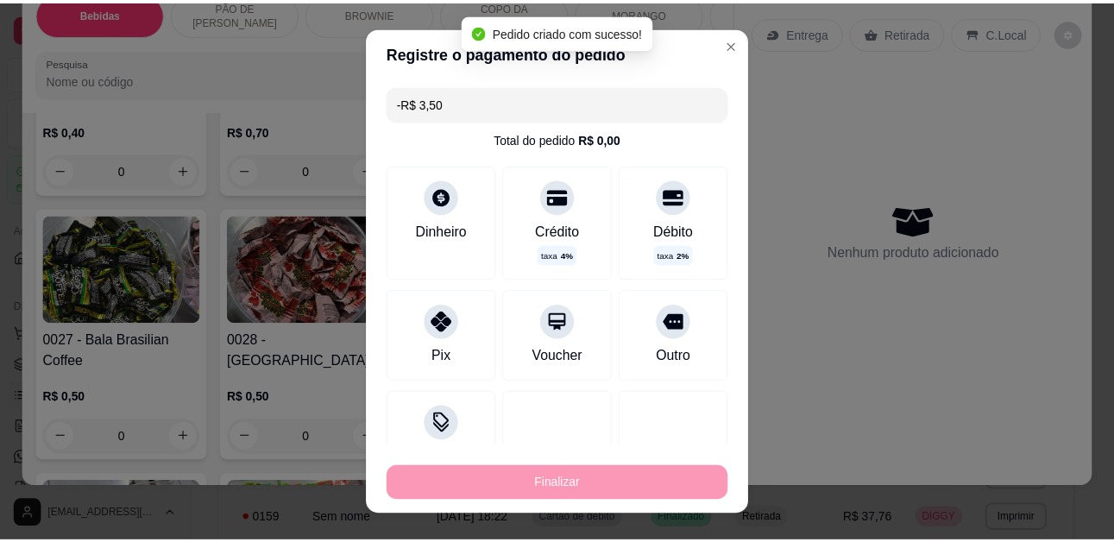
scroll to position [5176, 0]
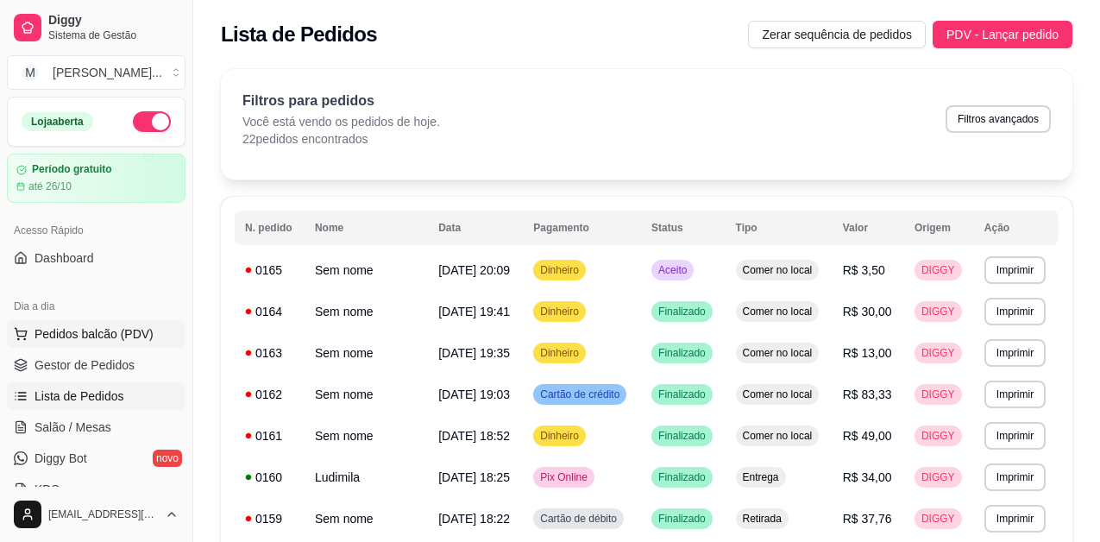
click at [88, 336] on span "Pedidos balcão (PDV)" at bounding box center [94, 333] width 119 height 17
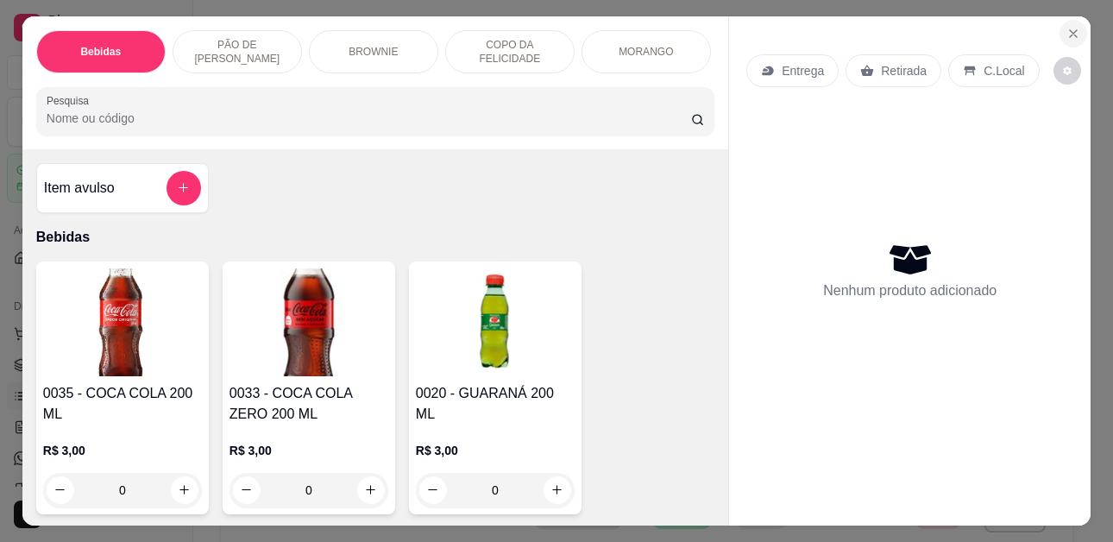
click at [1070, 30] on icon "Close" at bounding box center [1073, 33] width 7 height 7
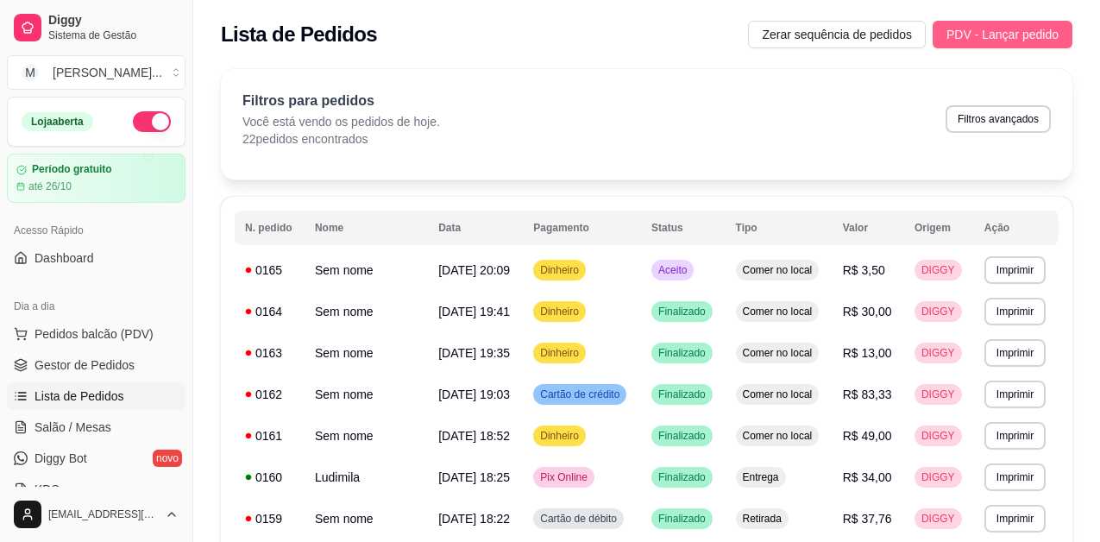
click at [7, 320] on button "Pedidos balcão (PDV)" at bounding box center [96, 334] width 179 height 28
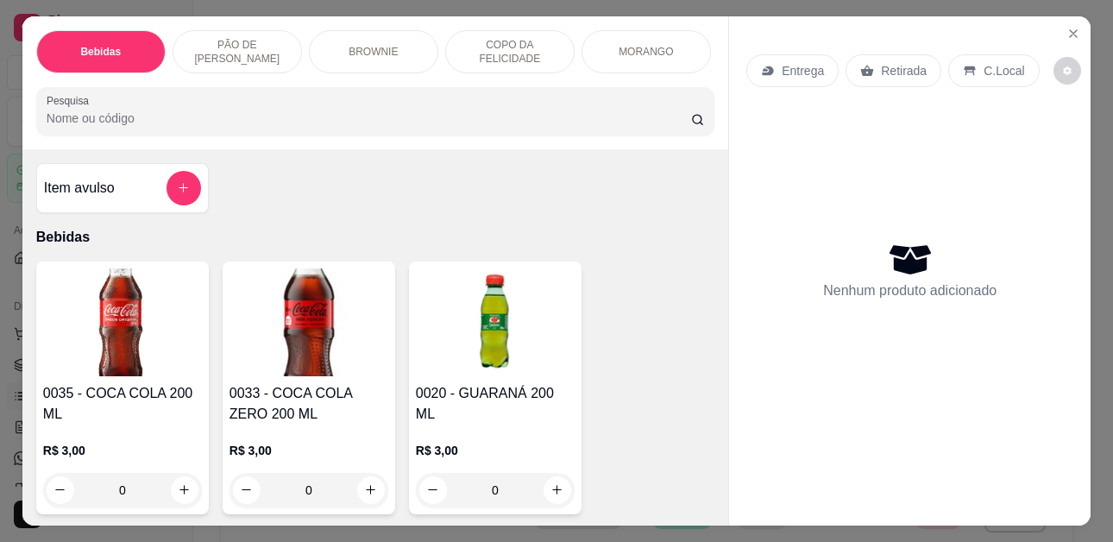
click at [1018, 188] on div "Nenhum produto adicionado" at bounding box center [909, 270] width 327 height 338
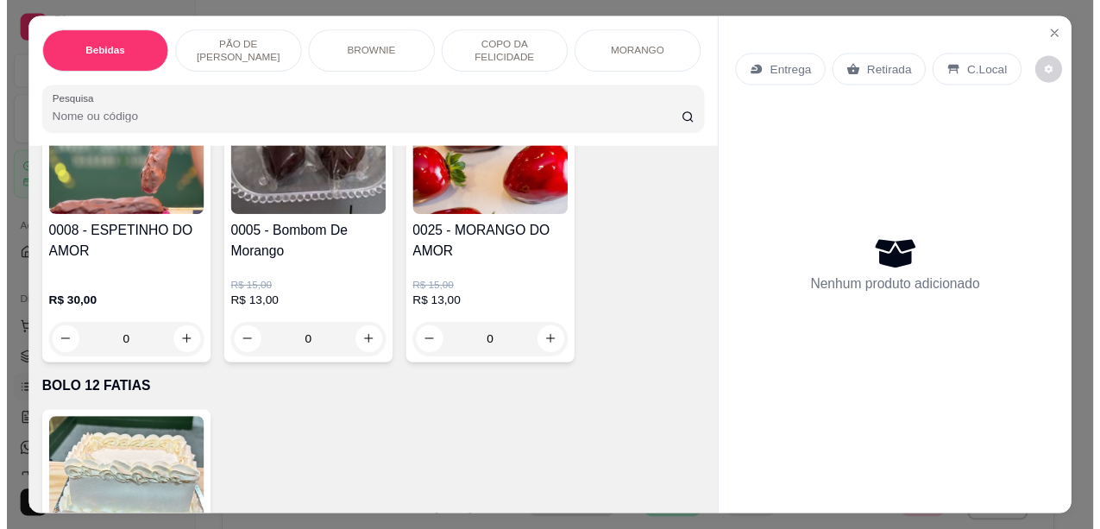
scroll to position [2934, 0]
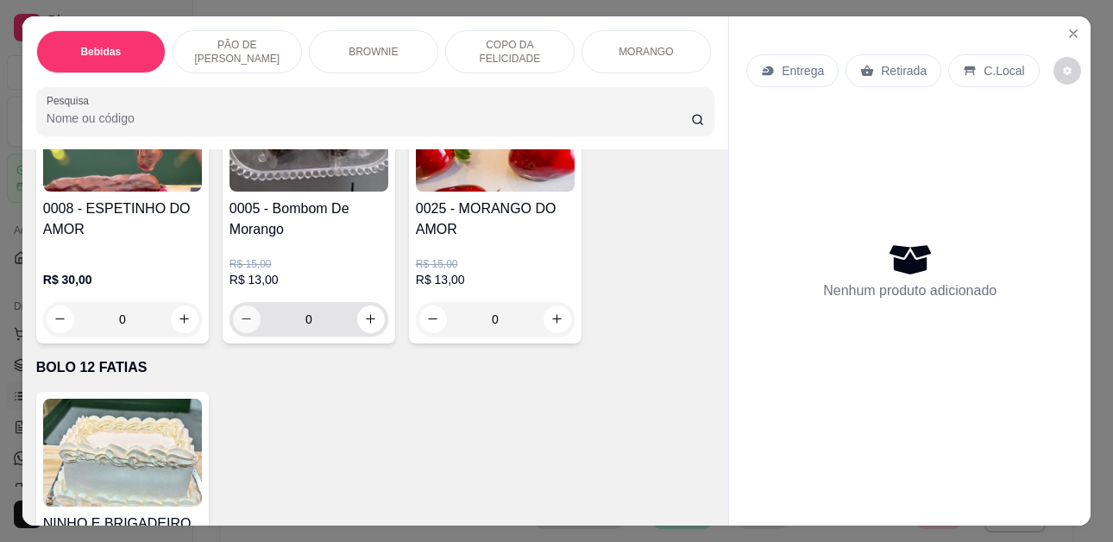
click at [240, 325] on icon "decrease-product-quantity" at bounding box center [246, 318] width 13 height 13
click at [368, 324] on icon "increase-product-quantity" at bounding box center [371, 319] width 13 height 13
type input "1"
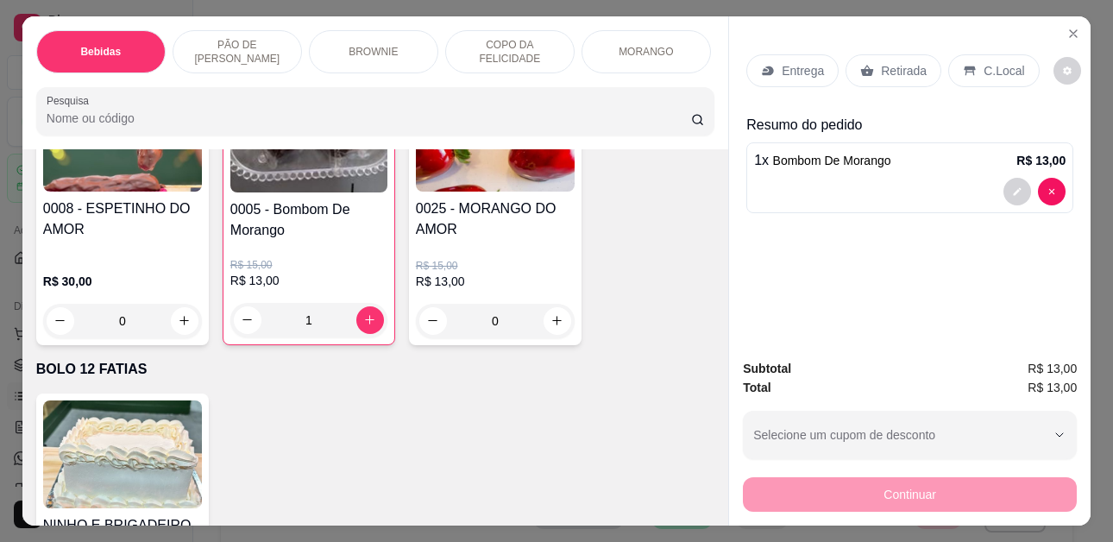
click at [848, 60] on div "Retirada" at bounding box center [894, 70] width 96 height 33
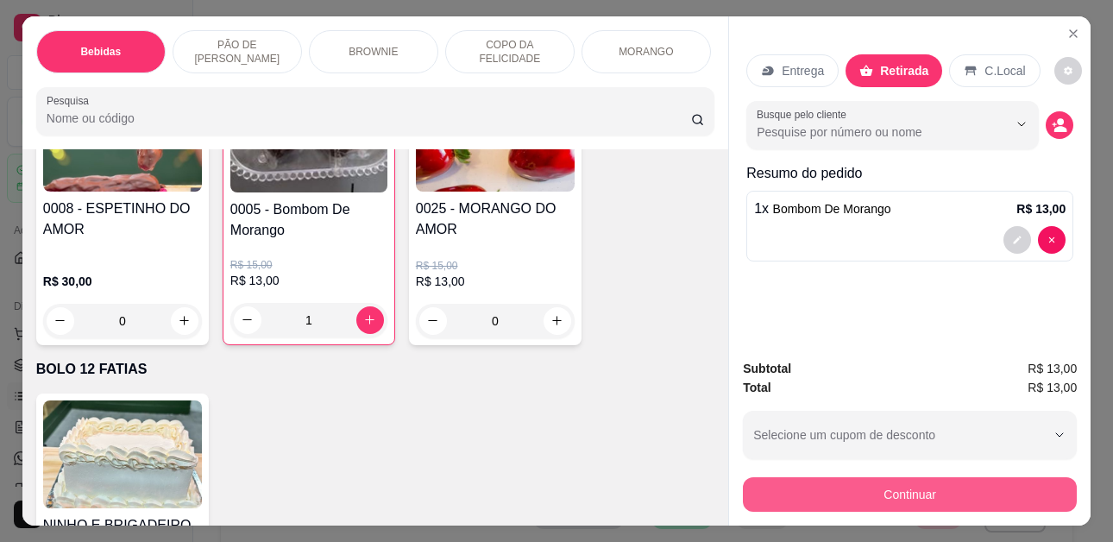
click at [881, 494] on button "Continuar" at bounding box center [910, 494] width 334 height 35
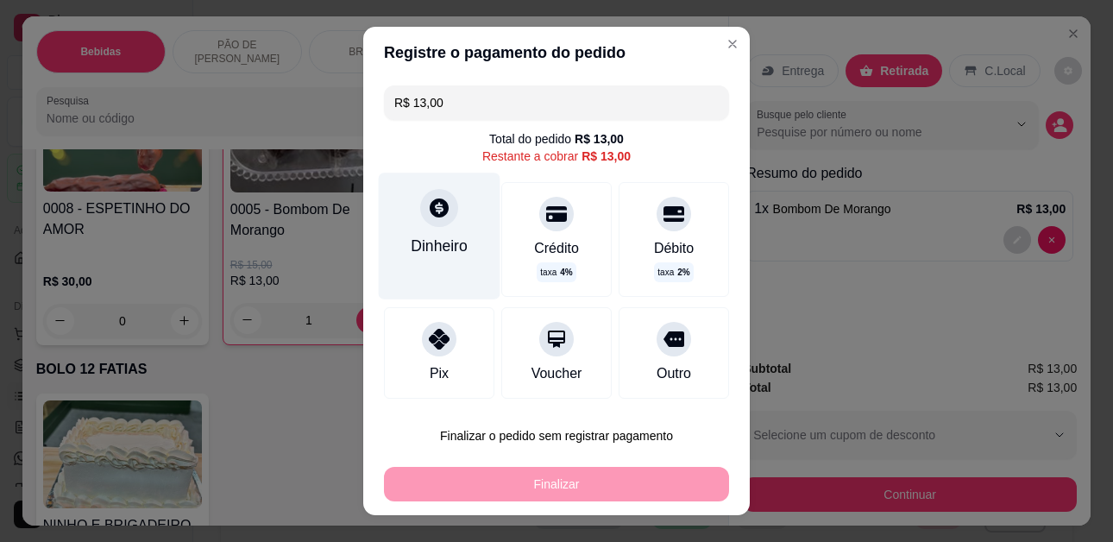
click at [444, 241] on div "Dinheiro" at bounding box center [439, 246] width 57 height 22
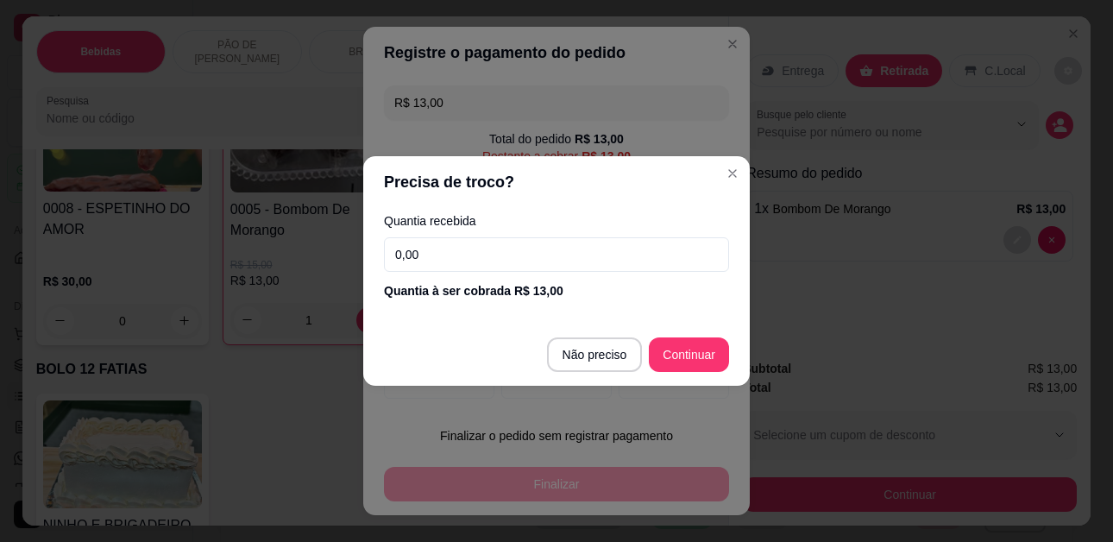
click at [469, 254] on input "0,00" at bounding box center [556, 254] width 345 height 35
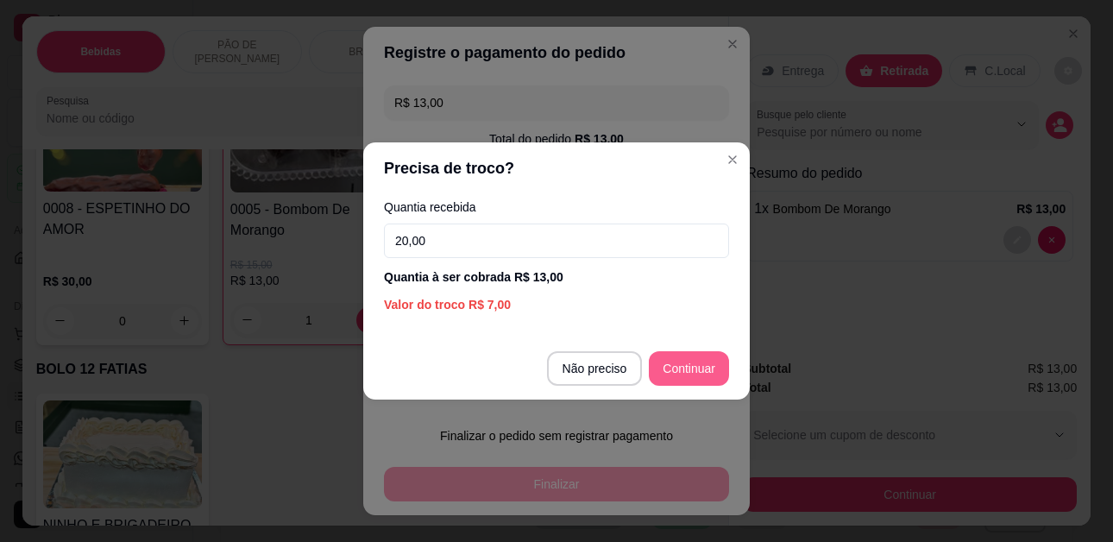
type input "20,00"
type input "R$ 0,00"
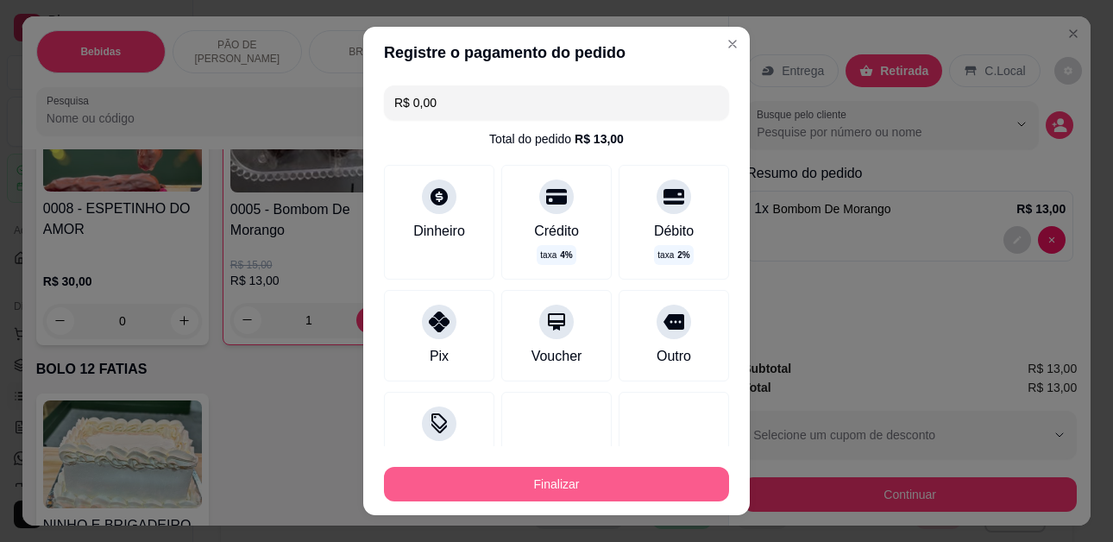
click at [592, 488] on button "Finalizar" at bounding box center [556, 484] width 345 height 35
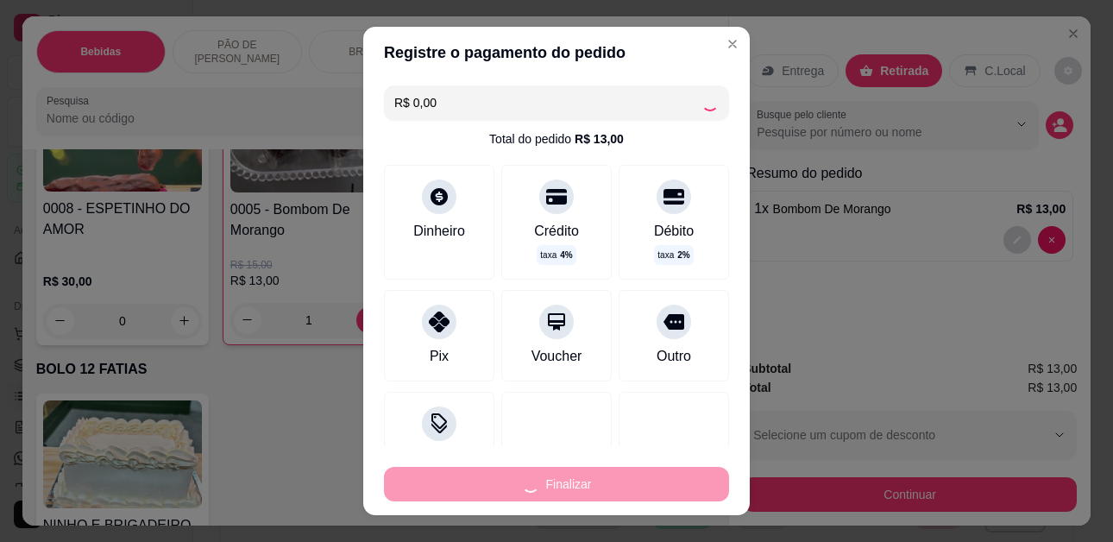
type input "0"
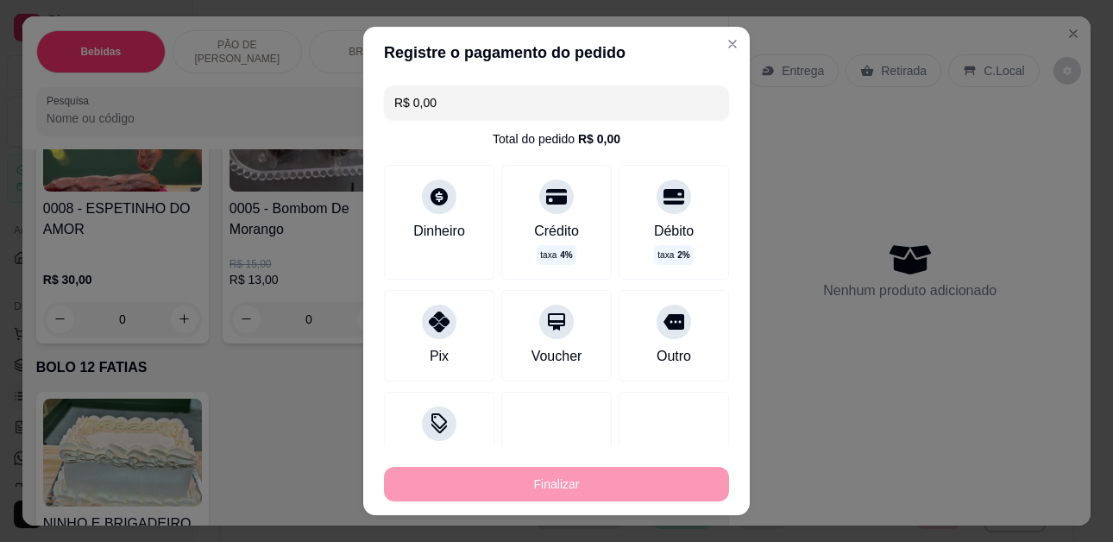
type input "-R$ 13,00"
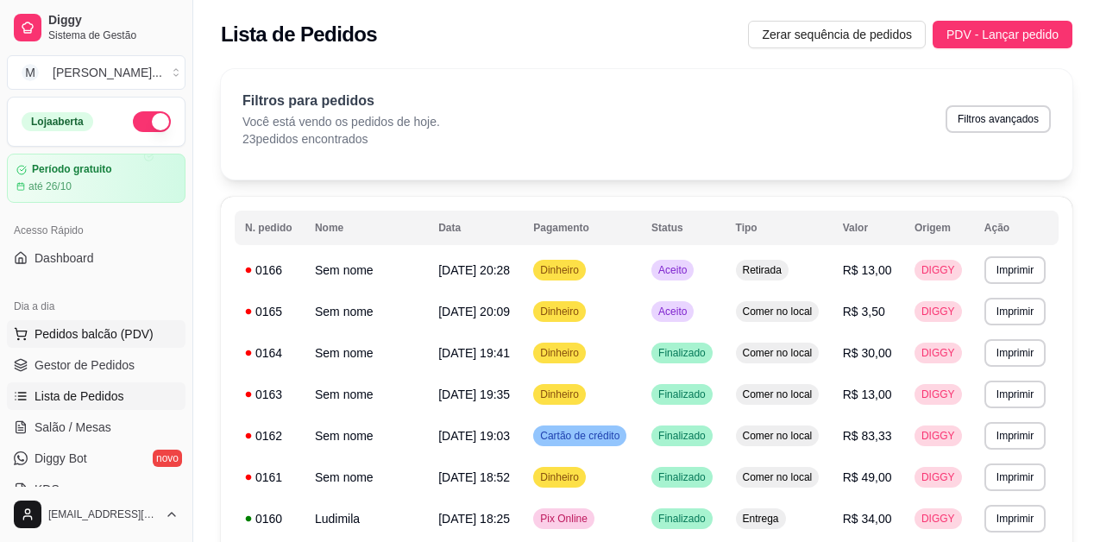
click at [91, 332] on span "Pedidos balcão (PDV)" at bounding box center [94, 333] width 119 height 17
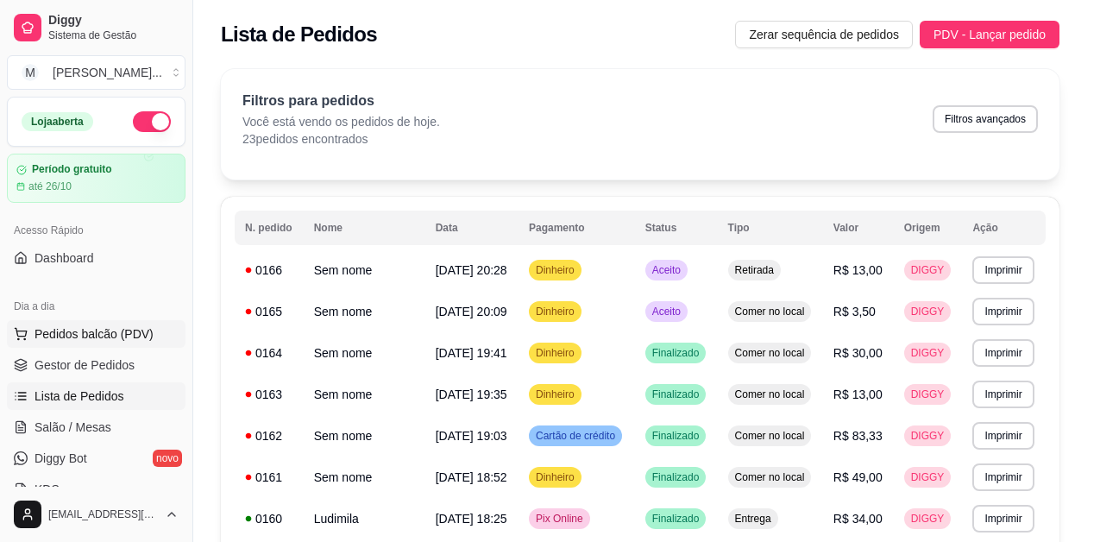
click at [100, 365] on img at bounding box center [121, 322] width 160 height 109
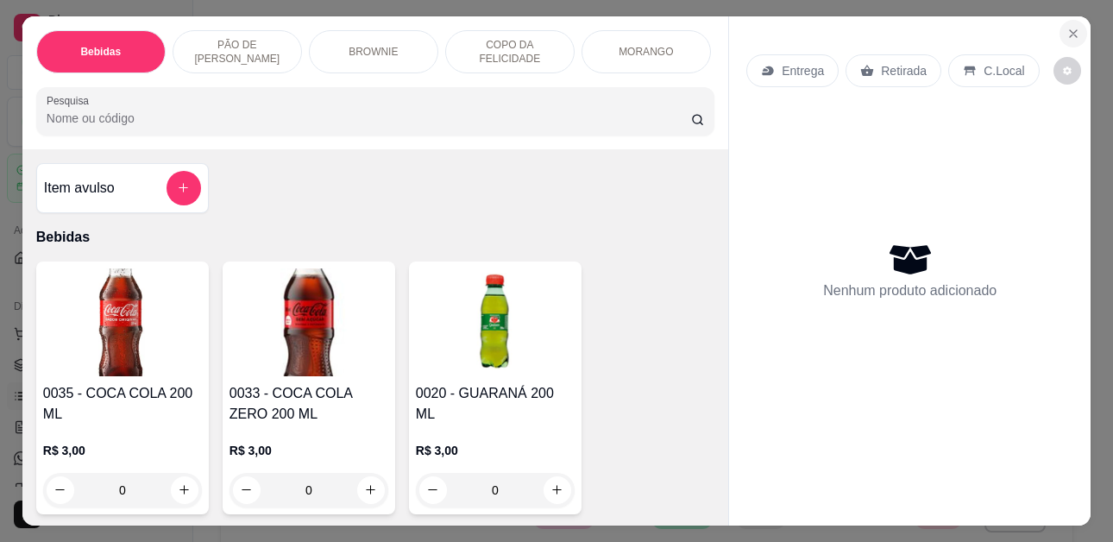
click at [1067, 27] on icon "Close" at bounding box center [1074, 34] width 14 height 14
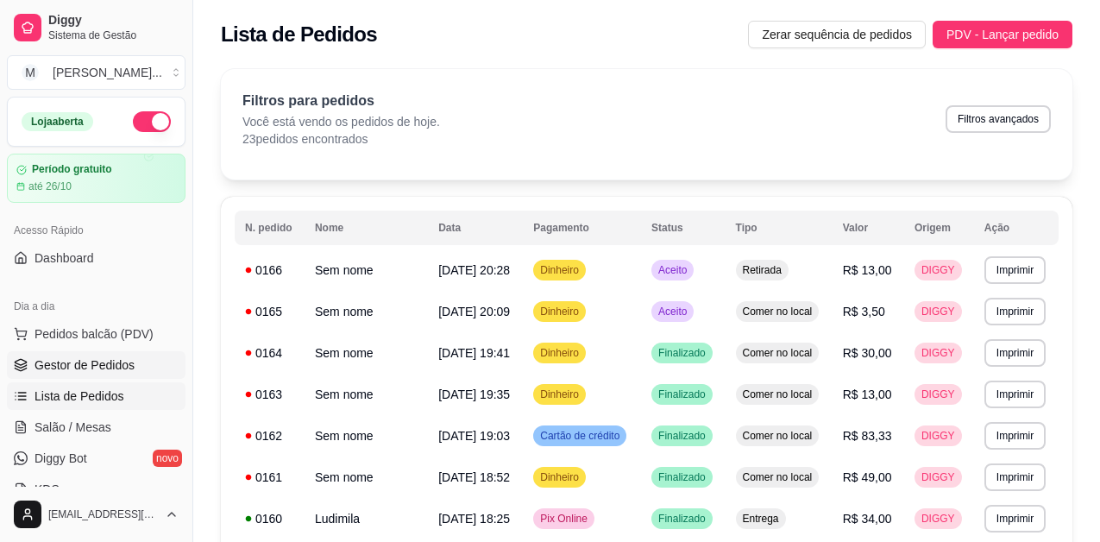
click at [87, 363] on span "Gestor de Pedidos" at bounding box center [85, 364] width 100 height 17
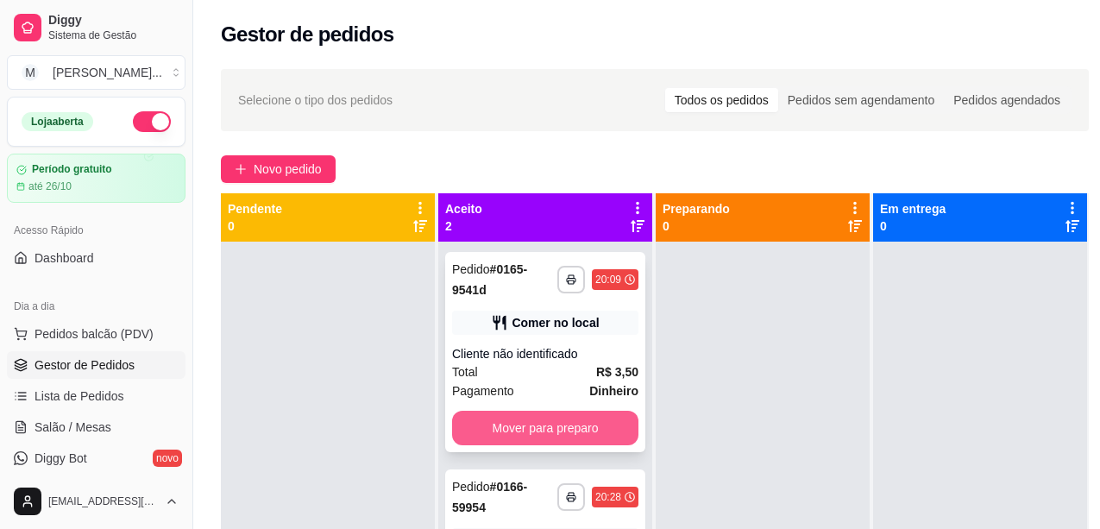
click at [524, 424] on button "Mover para preparo" at bounding box center [545, 428] width 186 height 35
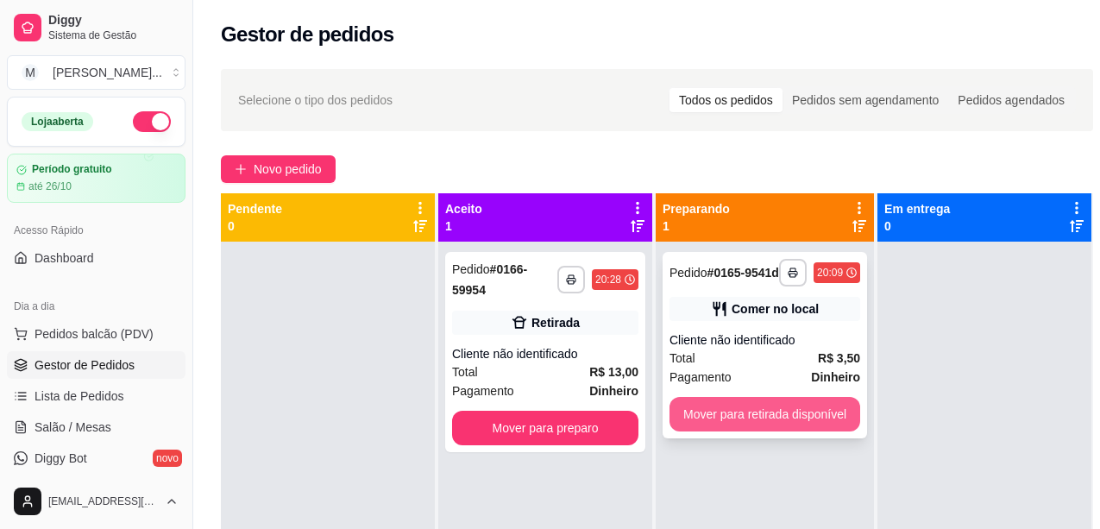
click at [703, 415] on button "Mover para retirada disponível" at bounding box center [765, 414] width 191 height 35
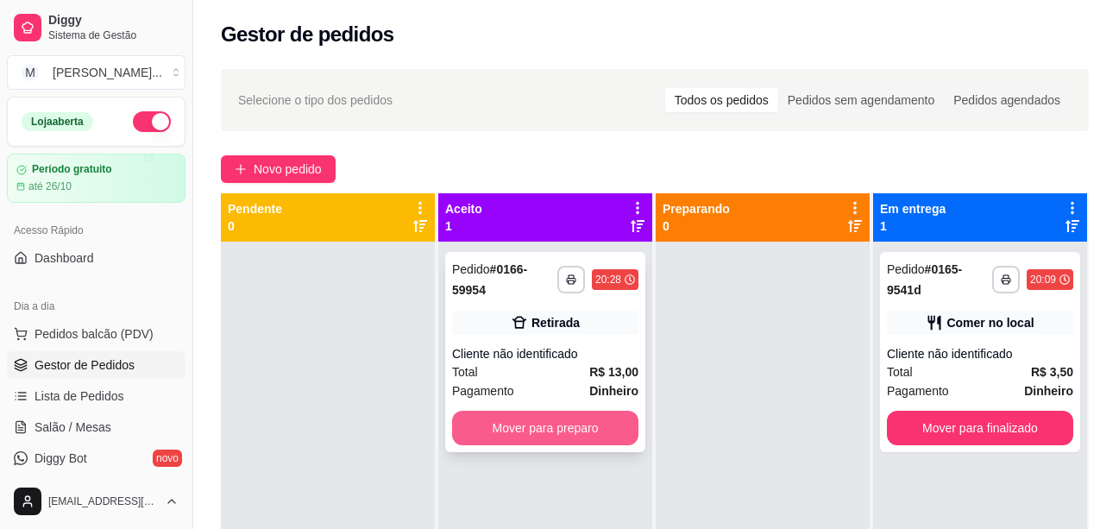
click at [557, 420] on button "Mover para preparo" at bounding box center [545, 428] width 186 height 35
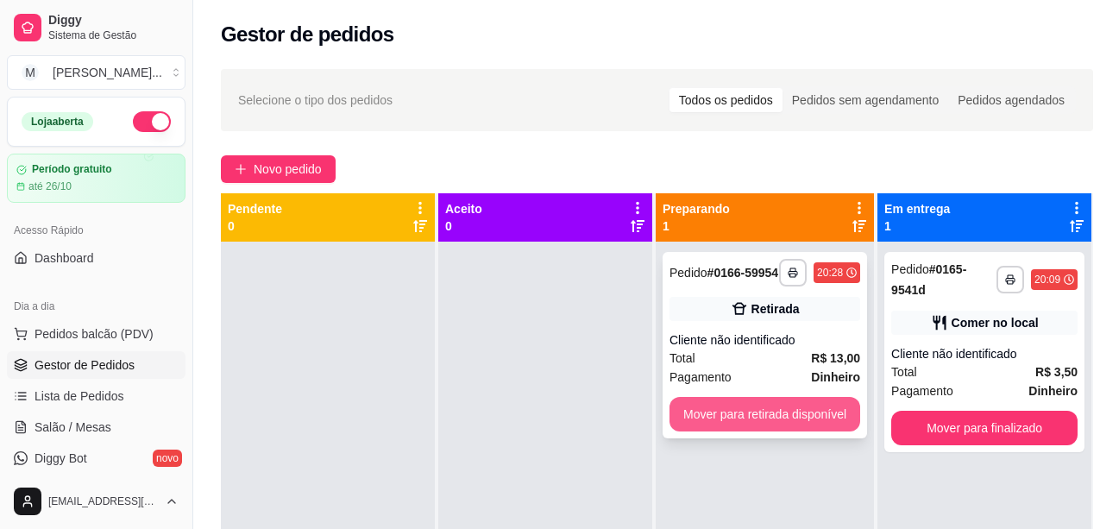
click at [815, 424] on button "Mover para retirada disponível" at bounding box center [765, 414] width 191 height 35
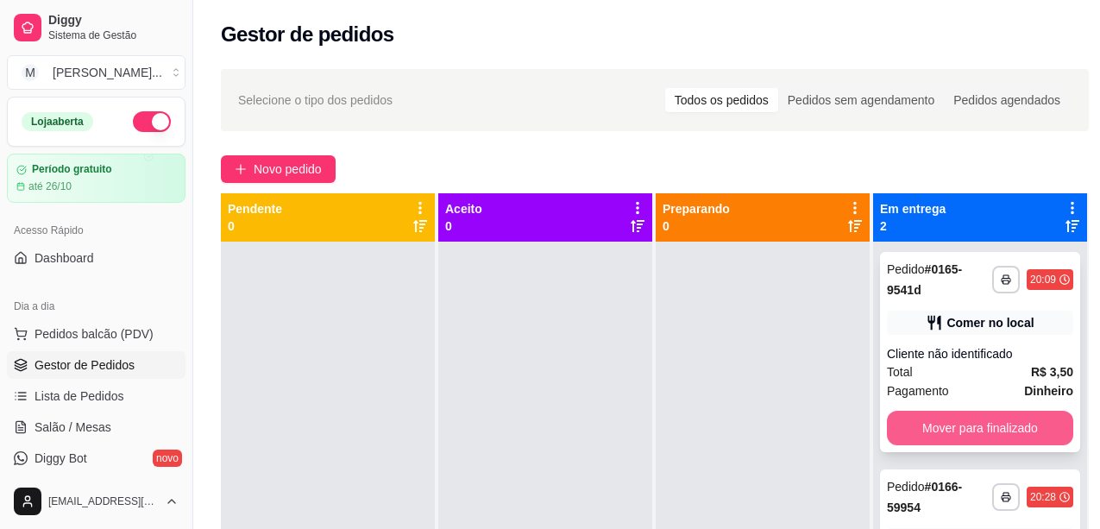
click at [962, 432] on button "Mover para finalizado" at bounding box center [980, 428] width 186 height 35
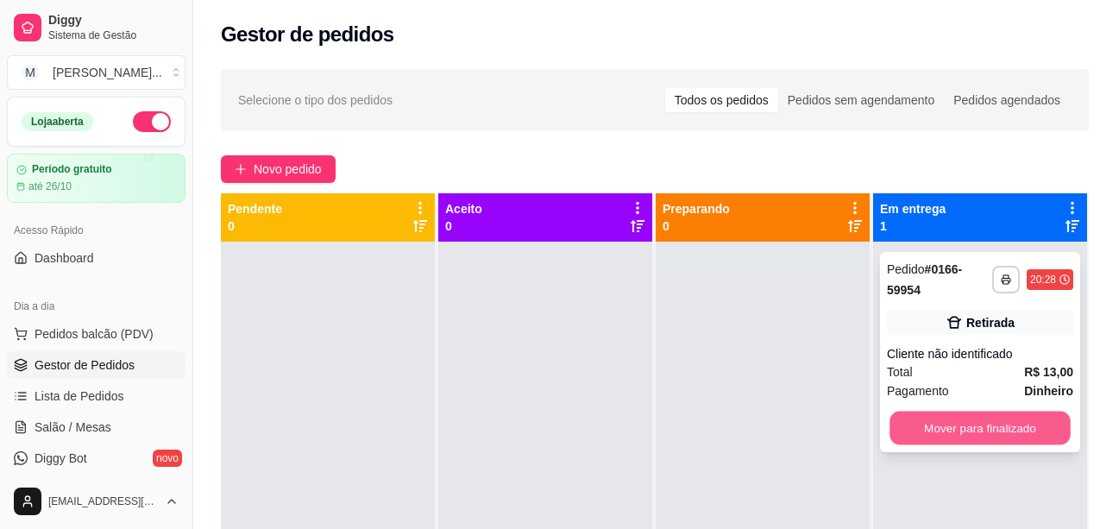
click at [968, 424] on button "Mover para finalizado" at bounding box center [980, 429] width 181 height 34
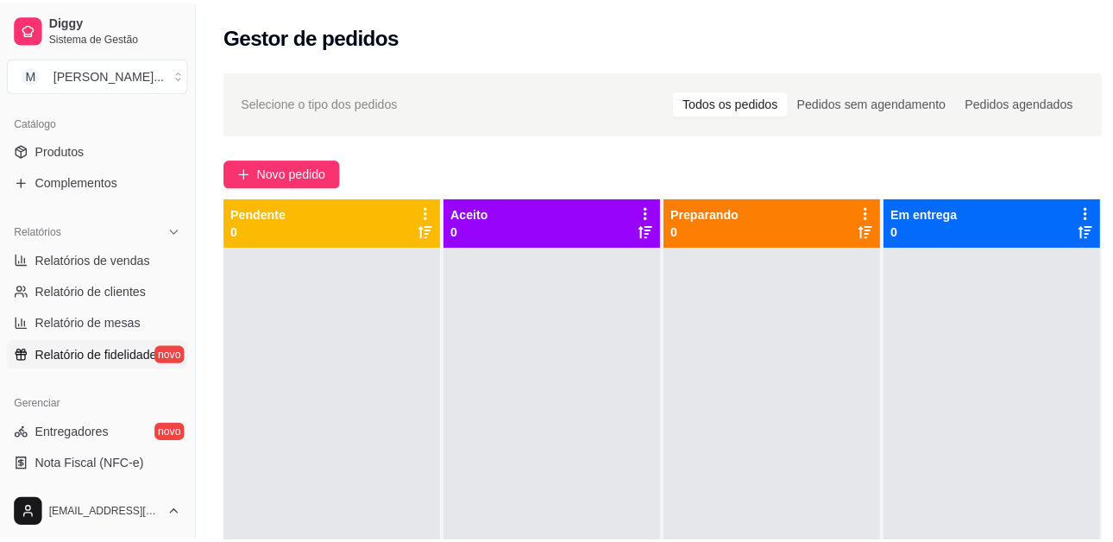
scroll to position [431, 0]
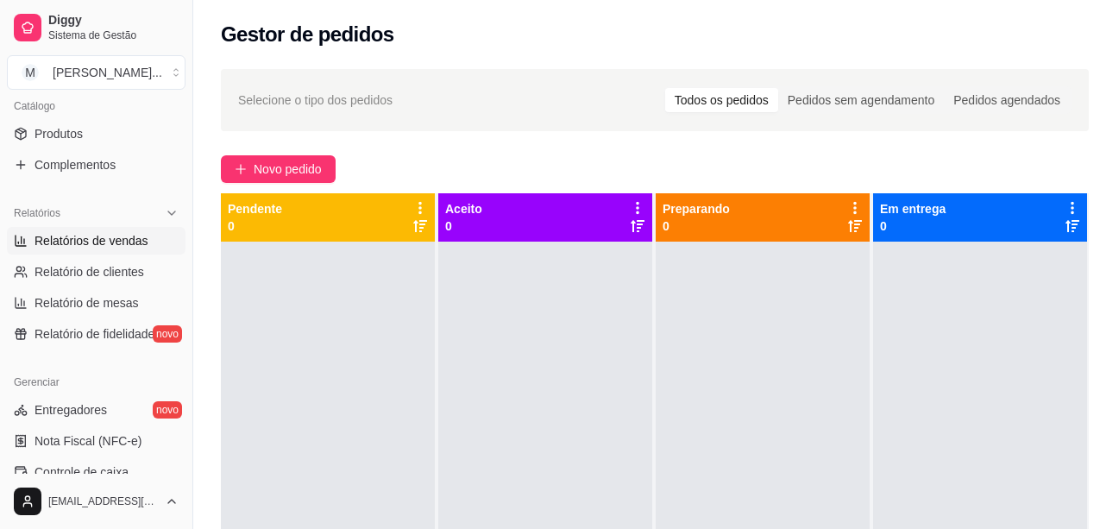
click at [122, 232] on span "Relatórios de vendas" at bounding box center [92, 240] width 114 height 17
select select "ALL"
select select "0"
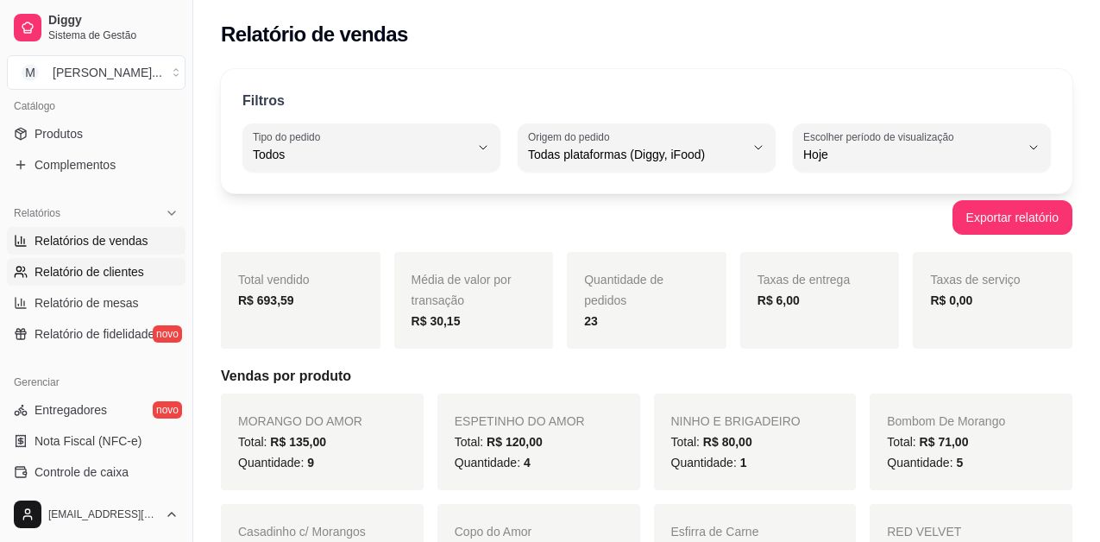
click at [141, 267] on span "Relatório de clientes" at bounding box center [90, 271] width 110 height 17
select select "30"
select select "HIGHEST_TOTAL_SPENT_WITH_ORDERS"
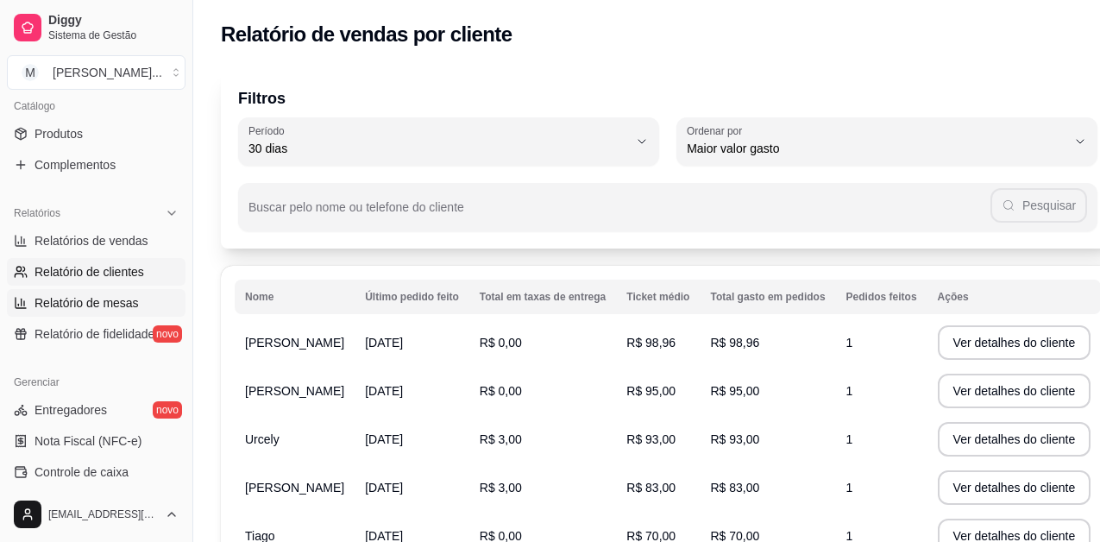
click at [129, 307] on span "Relatório de mesas" at bounding box center [87, 302] width 104 height 17
select select "TOTAL_OF_ORDERS"
select select "7"
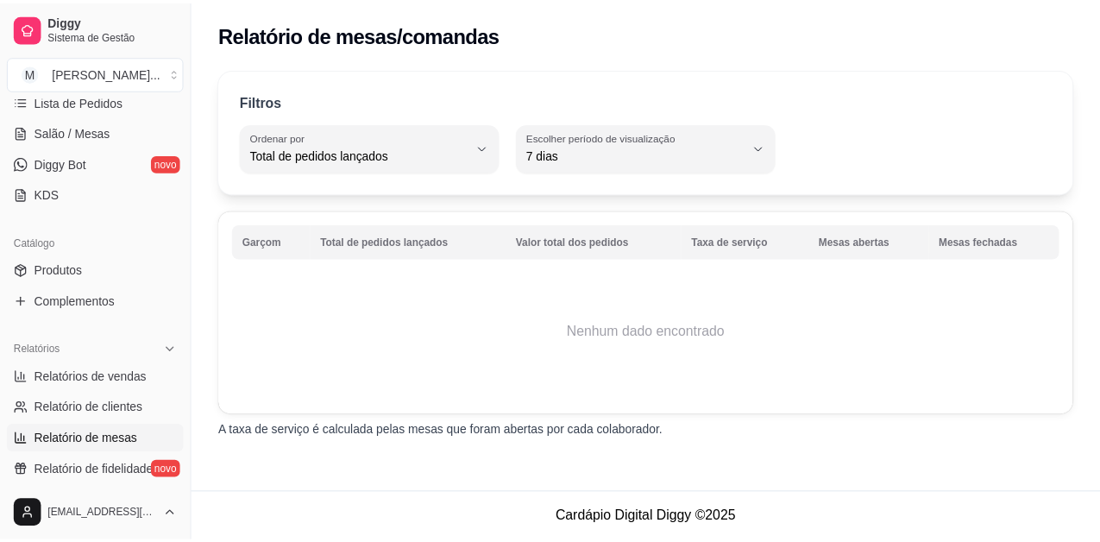
scroll to position [341, 0]
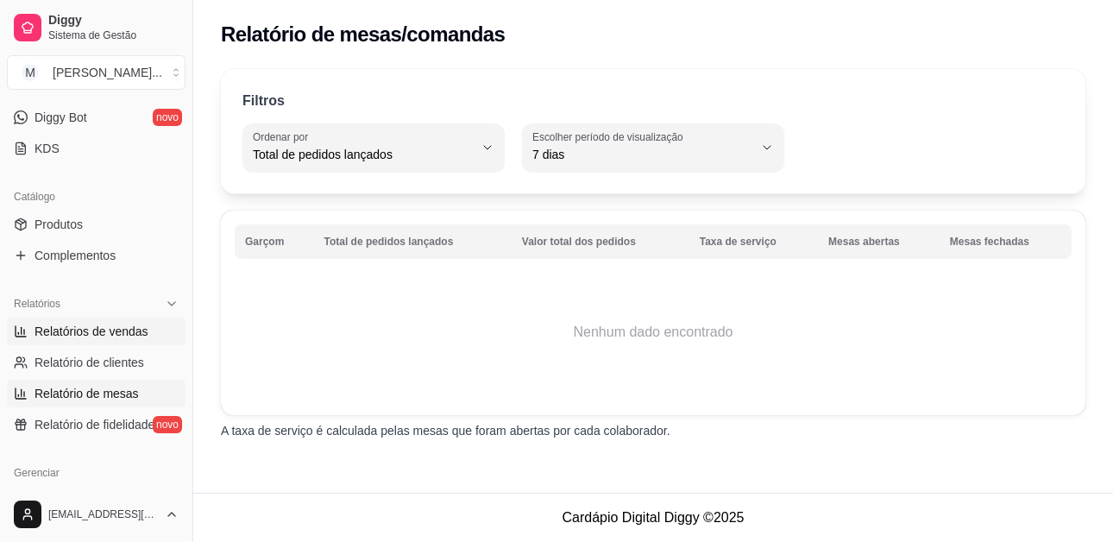
click at [130, 327] on span "Relatórios de vendas" at bounding box center [92, 331] width 114 height 17
select select "ALL"
select select "0"
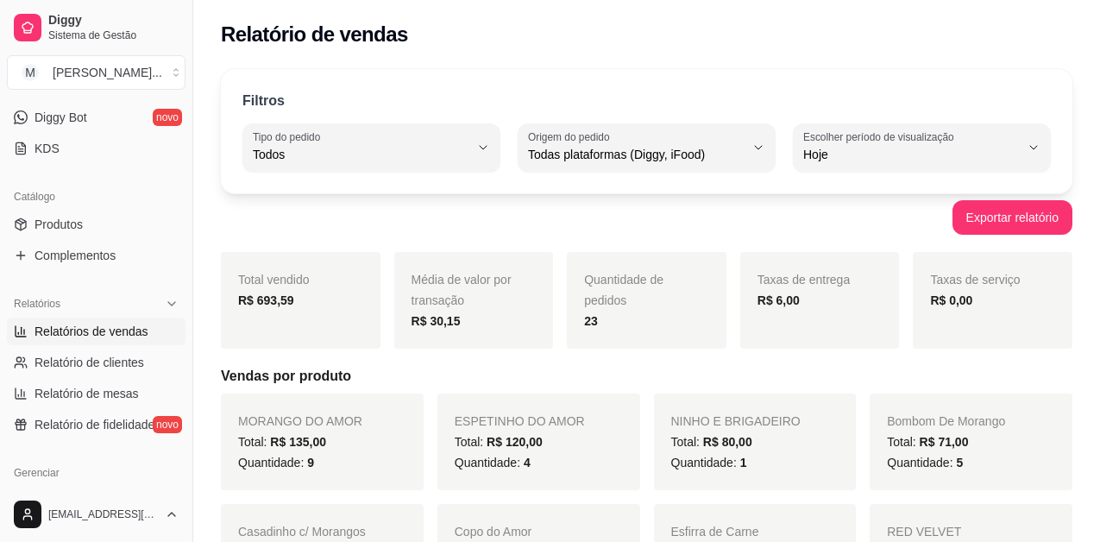
click at [397, 287] on div "Média de valor por transação R$ 30,15" at bounding box center [474, 300] width 160 height 97
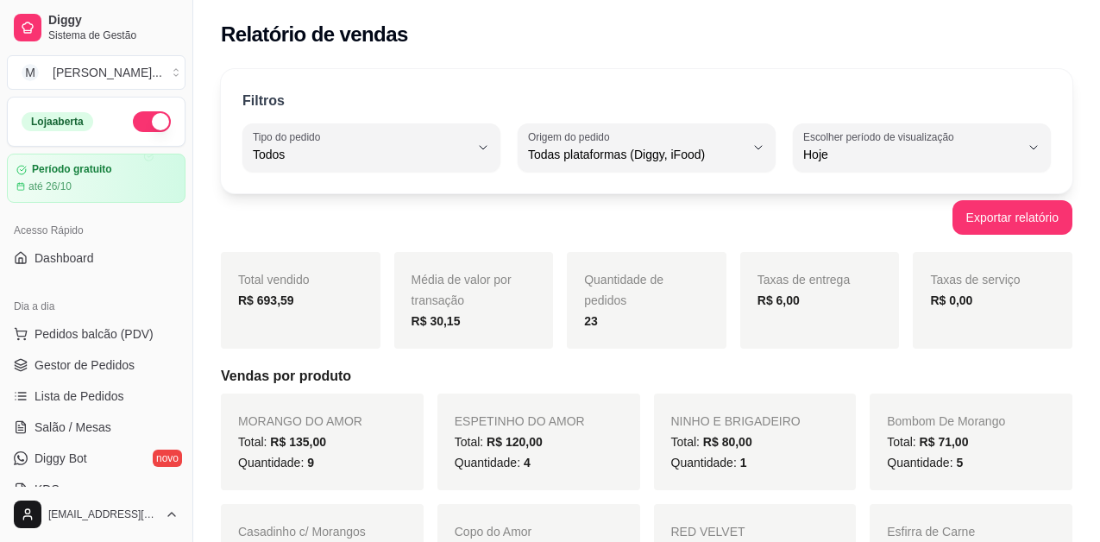
click at [142, 118] on button "button" at bounding box center [152, 121] width 38 height 21
